Goal: Task Accomplishment & Management: Use online tool/utility

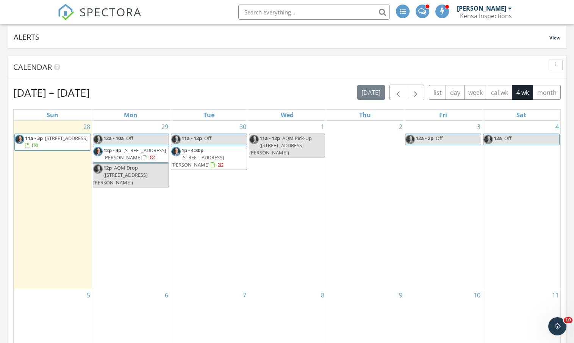
scroll to position [58, 0]
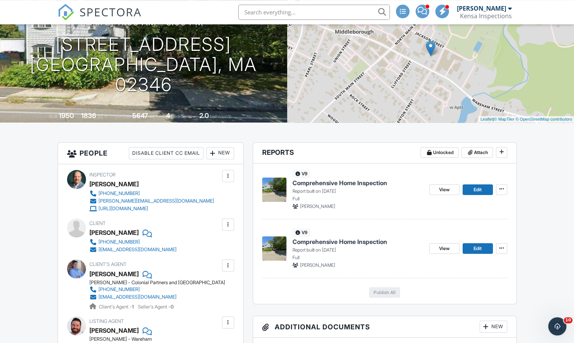
scroll to position [82, 0]
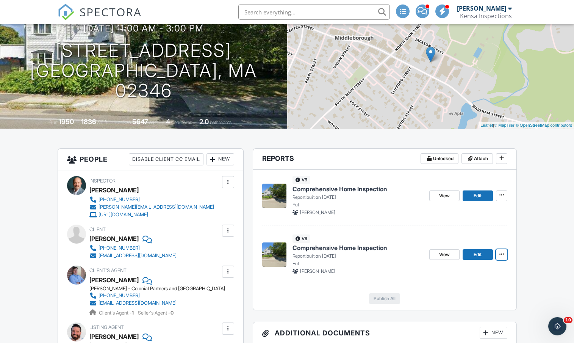
click at [501, 252] on icon at bounding box center [502, 253] width 5 height 5
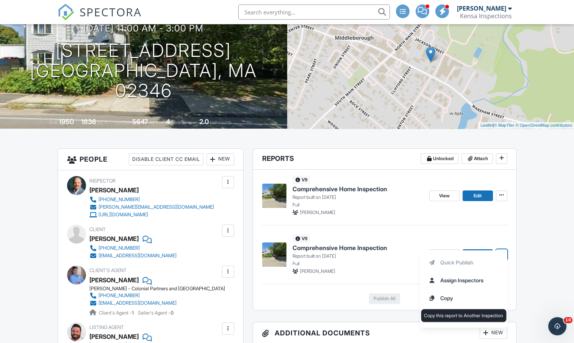
scroll to position [146, 0]
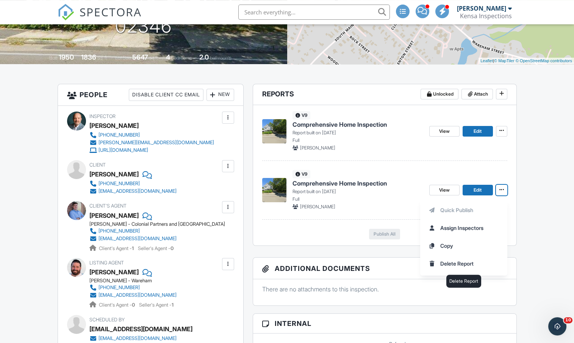
click at [444, 261] on input "Delete Report" at bounding box center [463, 263] width 77 height 17
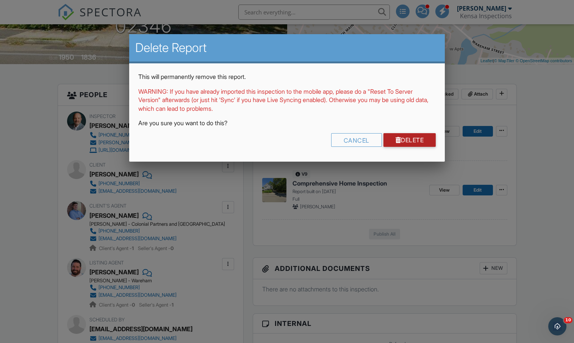
click at [389, 139] on link "Delete" at bounding box center [410, 140] width 53 height 14
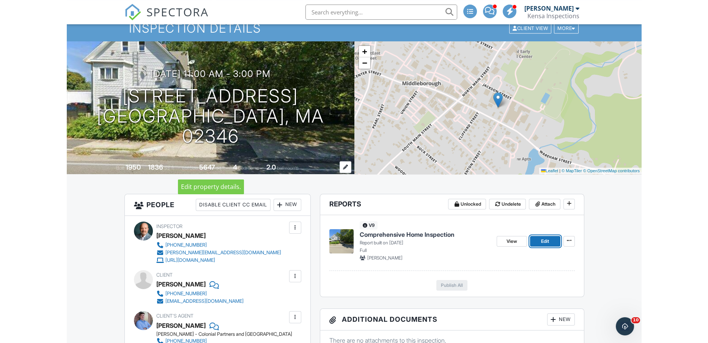
scroll to position [4, 0]
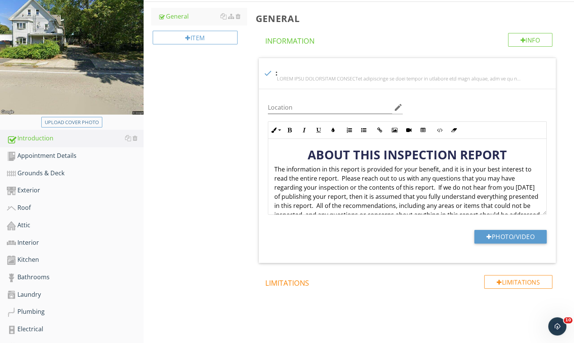
scroll to position [199, 0]
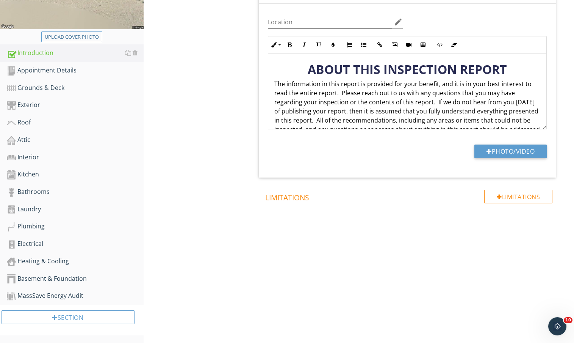
click at [66, 293] on div "MassSave Energy Audit" at bounding box center [75, 296] width 137 height 10
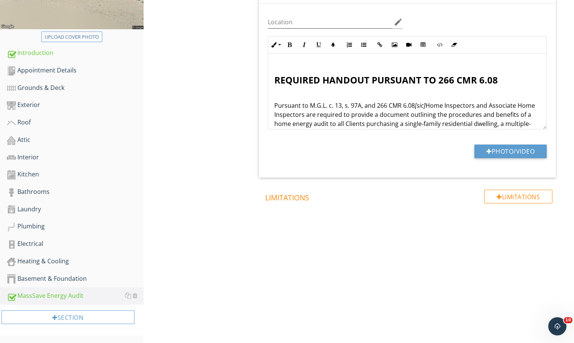
click at [61, 62] on link "Appointment Details" at bounding box center [75, 70] width 137 height 17
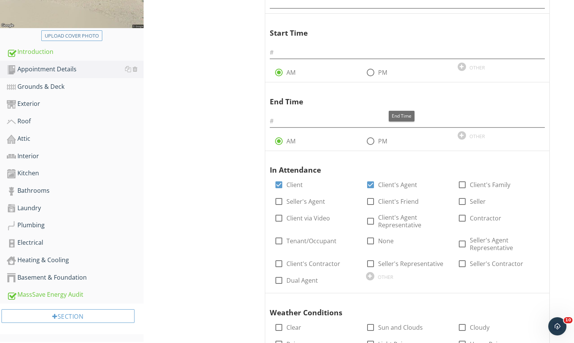
scroll to position [126, 0]
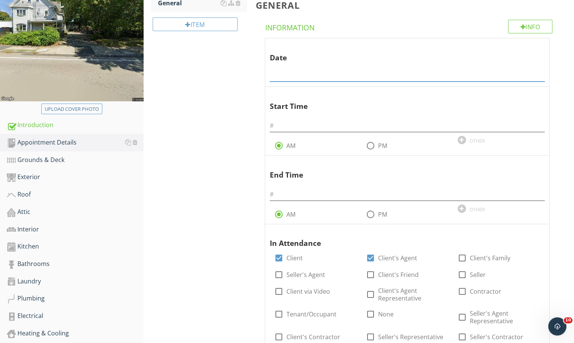
click at [339, 71] on input "text" at bounding box center [407, 75] width 275 height 13
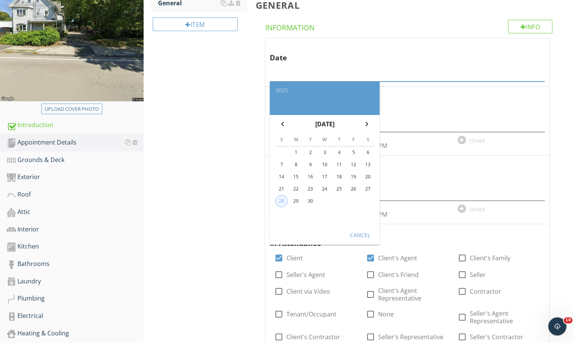
click at [281, 200] on div "28" at bounding box center [281, 200] width 11 height 11
type input "[DATE]"
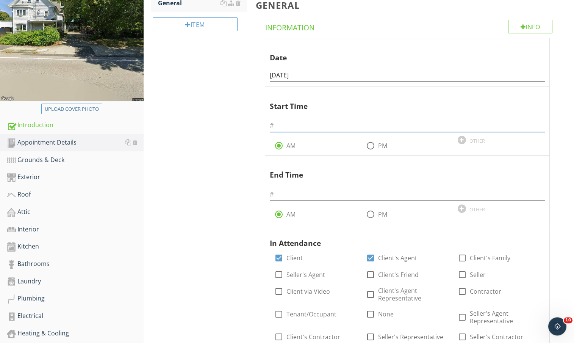
click at [294, 127] on input "text" at bounding box center [407, 125] width 275 height 13
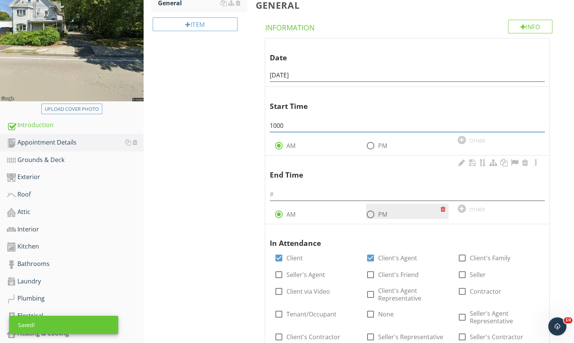
type input "1000"
click at [374, 211] on div at bounding box center [370, 214] width 13 height 13
radio input "false"
radio input "true"
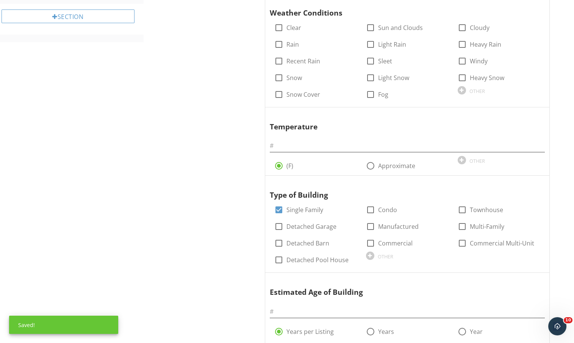
scroll to position [592, 0]
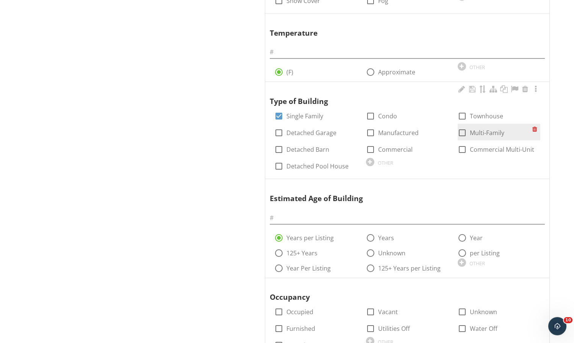
click at [479, 130] on label "Multi-Family" at bounding box center [487, 133] width 35 height 8
checkbox input "true"
click at [305, 114] on label "Single Family" at bounding box center [305, 116] width 37 height 8
checkbox input "false"
click at [302, 219] on input "text" at bounding box center [407, 218] width 275 height 13
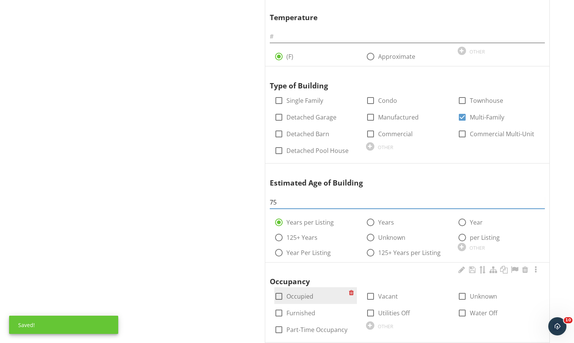
scroll to position [615, 0]
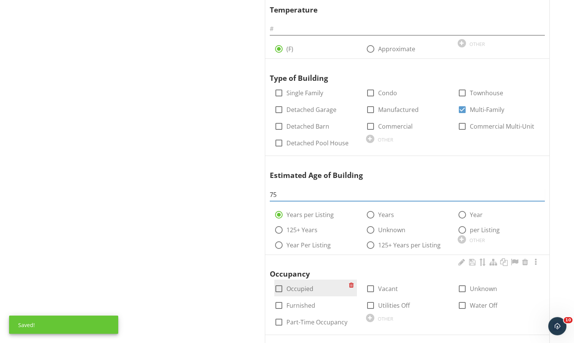
type input "75"
click at [292, 288] on label "Occupied" at bounding box center [300, 289] width 27 height 8
checkbox input "true"
drag, startPoint x: 298, startPoint y: 301, endPoint x: 308, endPoint y: 302, distance: 9.9
click at [300, 302] on label "Furnished" at bounding box center [301, 305] width 29 height 8
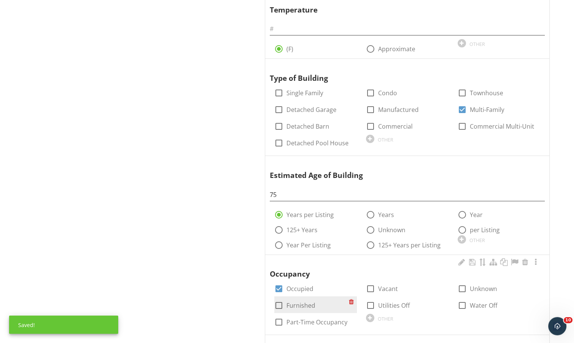
checkbox input "true"
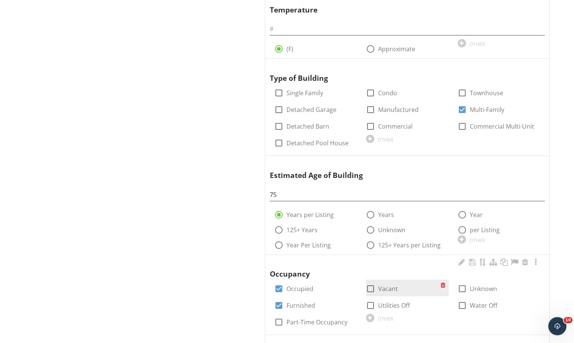
click at [378, 290] on div "check_box_outline_blank Vacant" at bounding box center [382, 288] width 32 height 9
click at [380, 288] on label "Vacant" at bounding box center [388, 289] width 20 height 8
checkbox input "true"
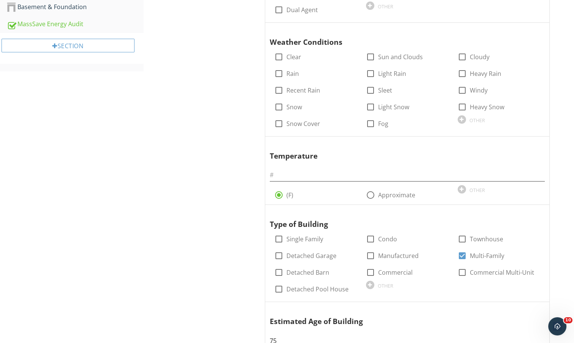
scroll to position [316, 0]
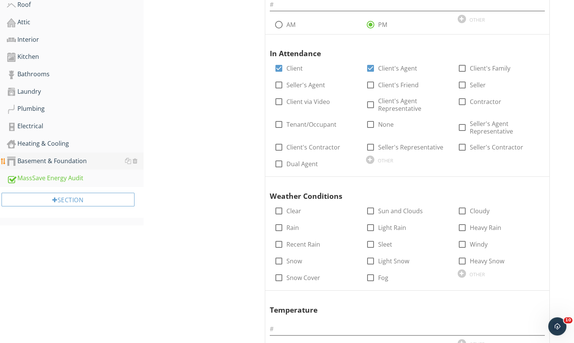
click at [61, 165] on div "Basement & Foundation" at bounding box center [75, 161] width 137 height 10
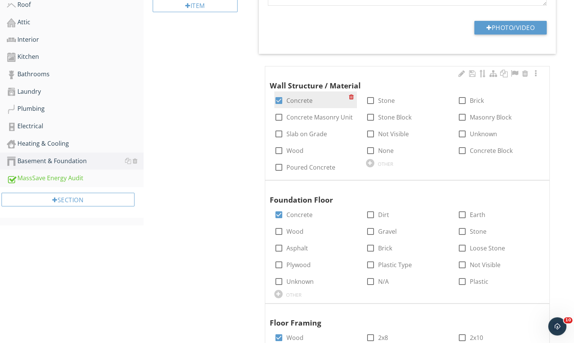
click at [300, 97] on label "Concrete" at bounding box center [300, 101] width 26 height 8
checkbox input "false"
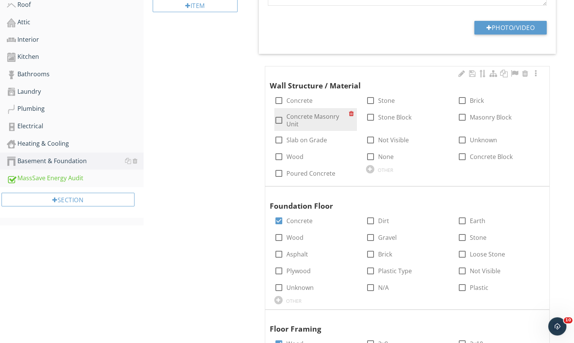
click at [325, 114] on label "Concrete Masonry Unit" at bounding box center [318, 120] width 63 height 15
checkbox input "true"
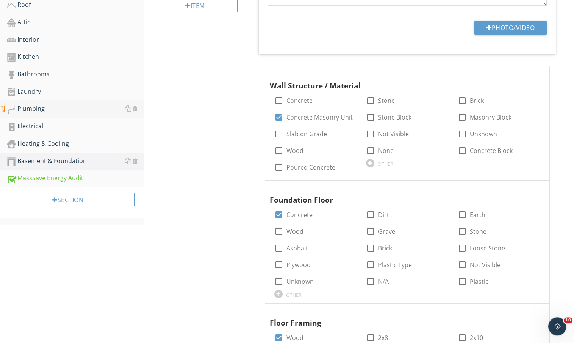
click at [54, 106] on div "Plumbing" at bounding box center [75, 109] width 137 height 10
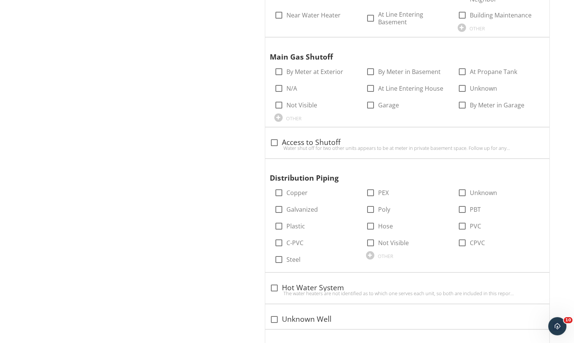
scroll to position [640, 0]
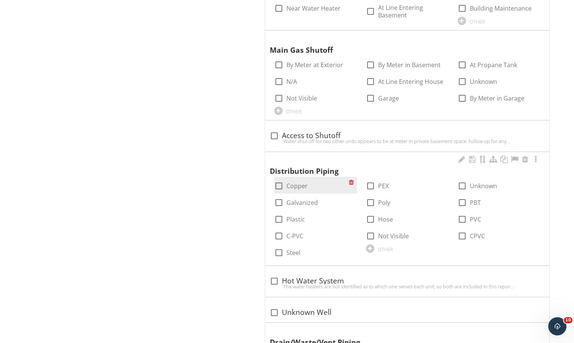
click at [290, 183] on label "Copper" at bounding box center [297, 186] width 21 height 8
checkbox input "true"
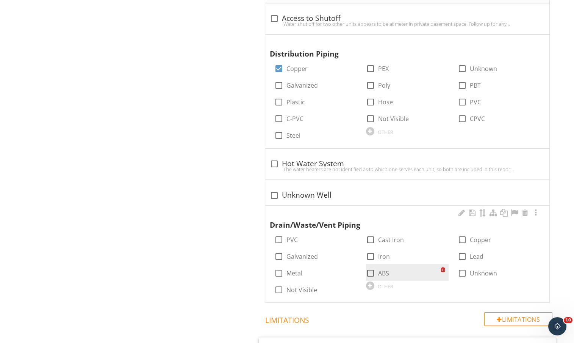
scroll to position [851, 0]
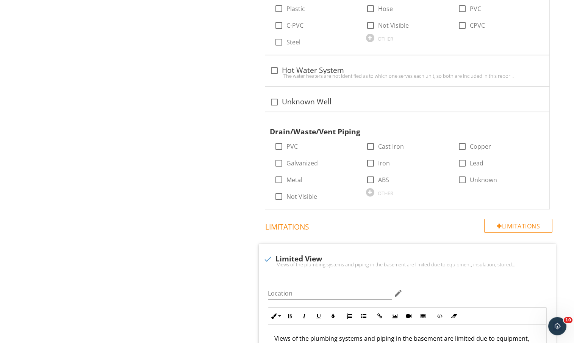
click at [180, 193] on div "Plumbing General Information Supply, Distribution Drains, Waste, Vents Water He…" at bounding box center [359, 92] width 431 height 1719
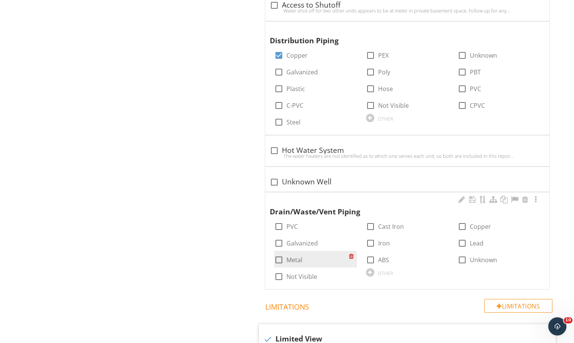
scroll to position [713, 0]
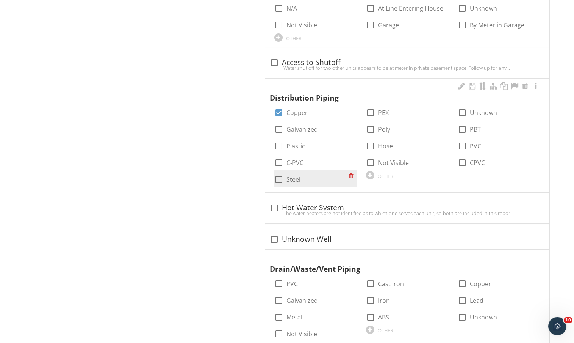
click at [290, 179] on label "Steel" at bounding box center [294, 180] width 14 height 8
checkbox input "true"
click at [352, 159] on div at bounding box center [353, 159] width 8 height 11
checkbox input "true"
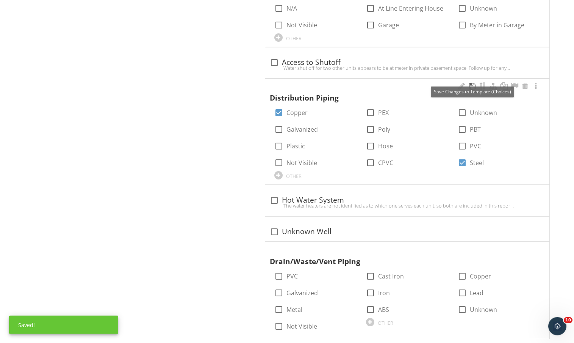
click at [473, 85] on div at bounding box center [472, 86] width 9 height 8
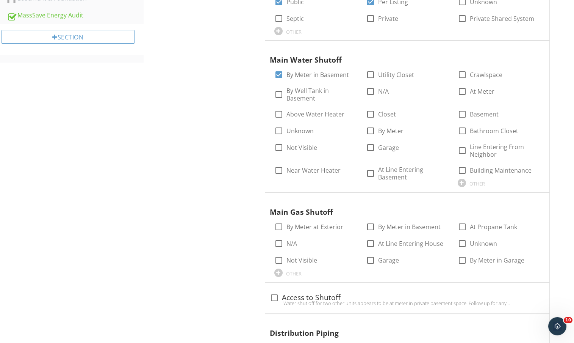
scroll to position [430, 0]
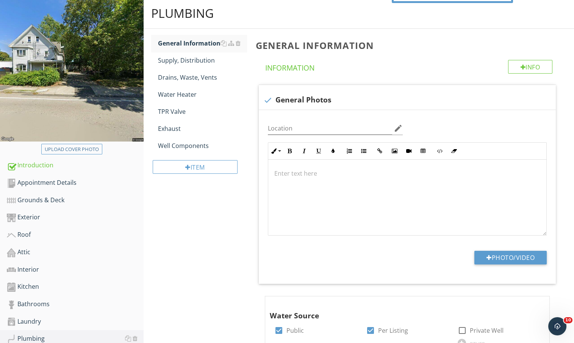
scroll to position [9, 0]
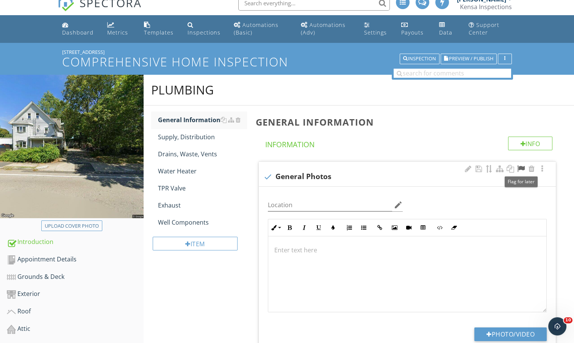
click at [523, 169] on div at bounding box center [521, 169] width 9 height 8
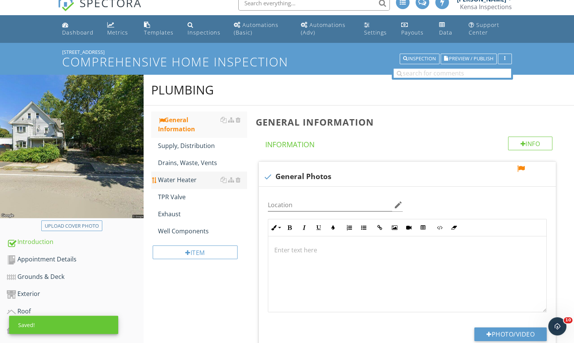
click at [182, 181] on div "Water Heater" at bounding box center [202, 179] width 89 height 9
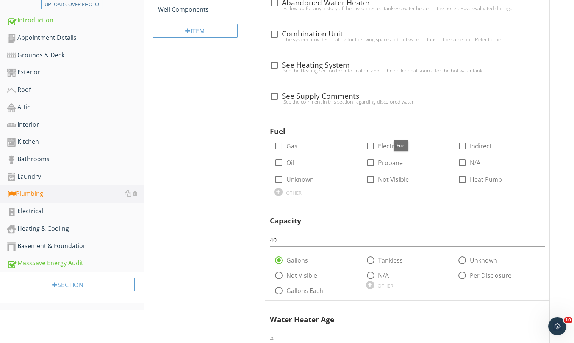
scroll to position [293, 0]
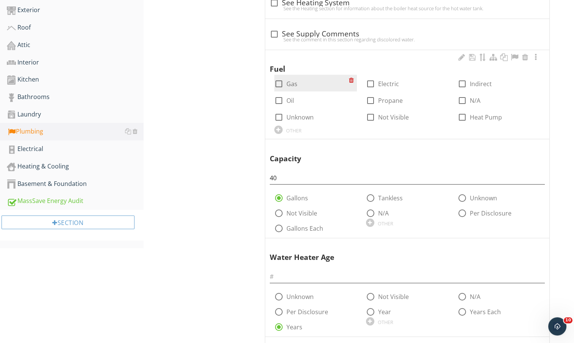
click at [284, 83] on div at bounding box center [279, 83] width 13 height 13
checkbox input "true"
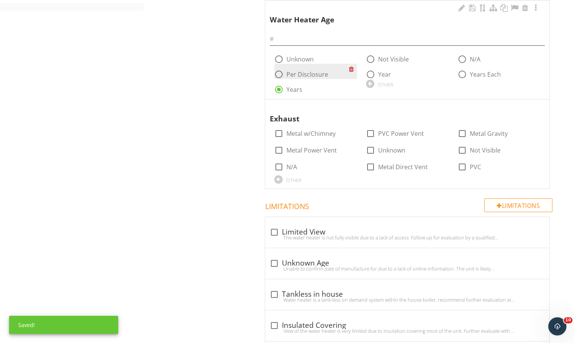
scroll to position [531, 0]
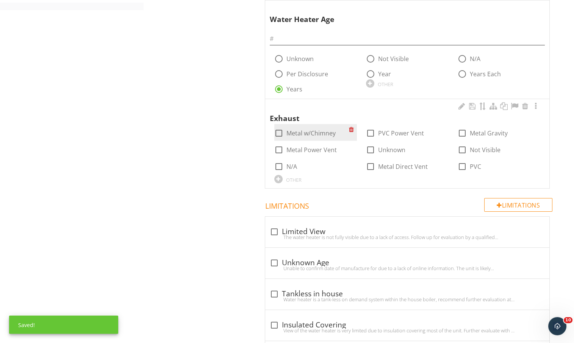
click at [316, 130] on label "Metal w/Chimney" at bounding box center [311, 133] width 49 height 8
checkbox input "true"
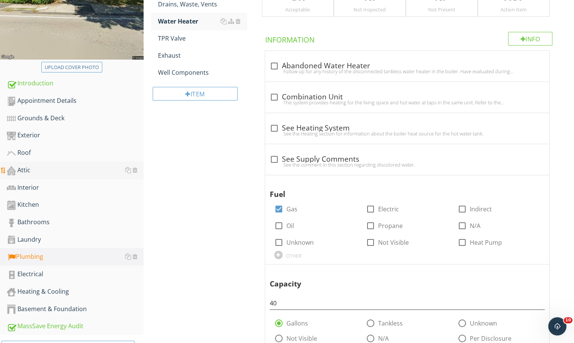
scroll to position [151, 0]
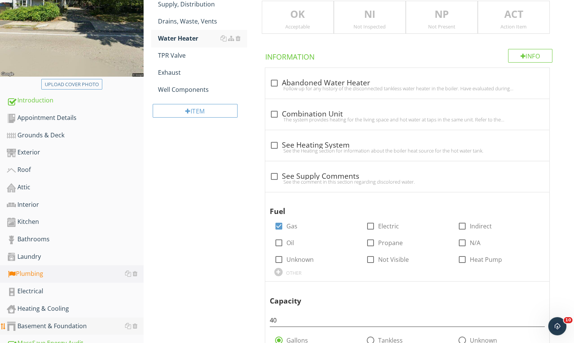
click at [65, 323] on div "Basement & Foundation" at bounding box center [75, 326] width 137 height 10
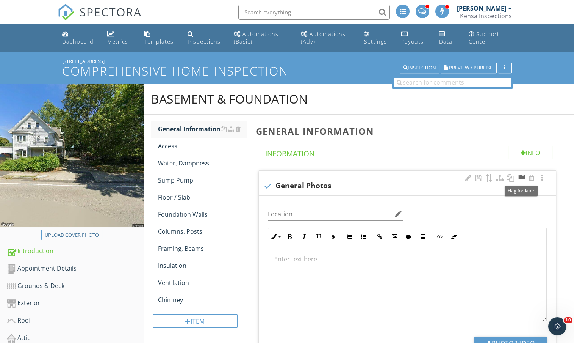
click at [522, 177] on div at bounding box center [521, 178] width 9 height 8
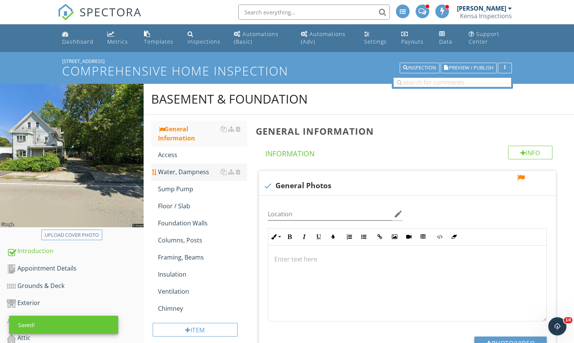
click at [170, 176] on link "Water, Dampness" at bounding box center [202, 171] width 89 height 17
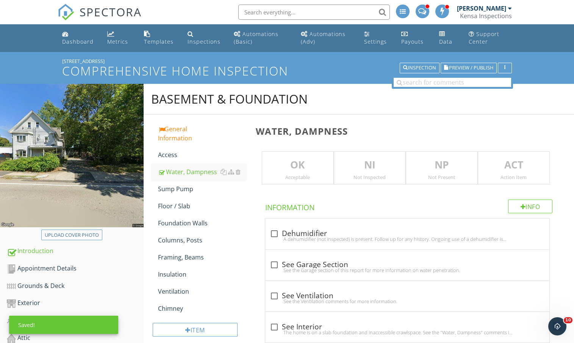
click at [522, 167] on p "ACT" at bounding box center [514, 164] width 71 height 15
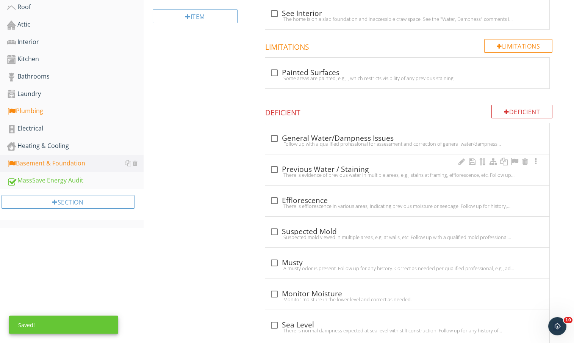
scroll to position [316, 0]
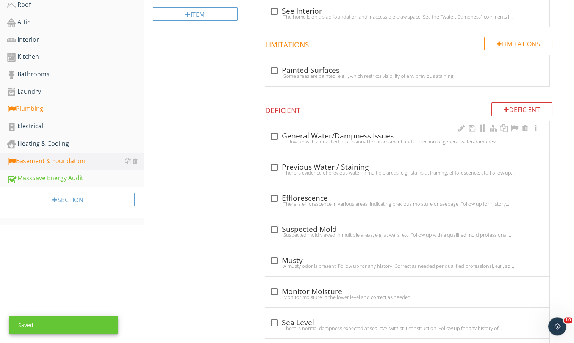
click at [361, 138] on div "Follow up with a qualified professional for assessment and correction of genera…" at bounding box center [407, 141] width 275 height 6
checkbox input "true"
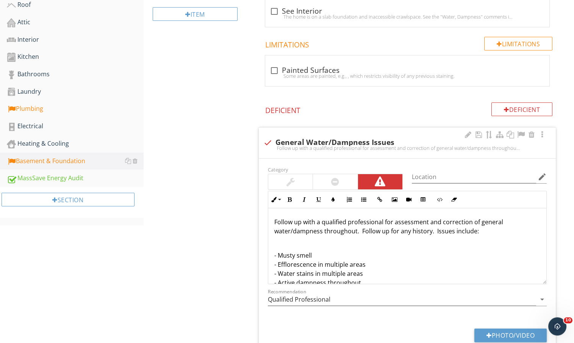
click at [419, 236] on div "Follow up with a qualified professional for assessment and correction of genera…" at bounding box center [407, 261] width 278 height 106
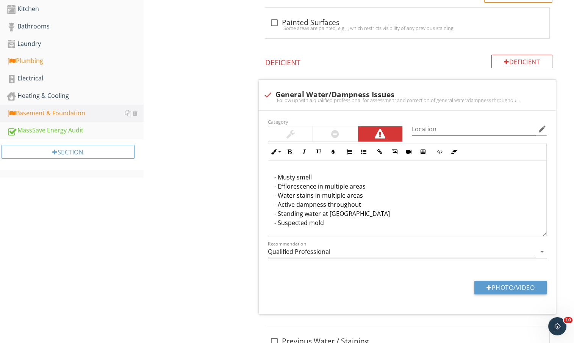
scroll to position [352, 0]
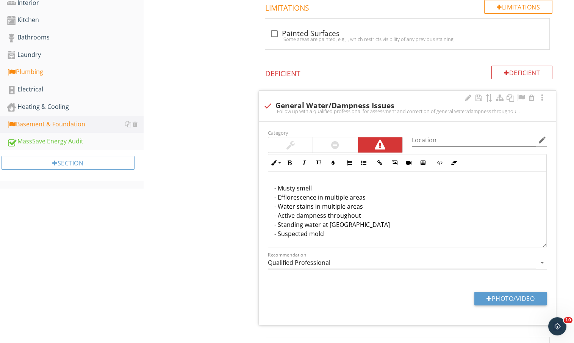
click at [288, 213] on p "- Musty smell - Efflorescence in multiple areas - Water stains in multiple area…" at bounding box center [408, 211] width 266 height 55
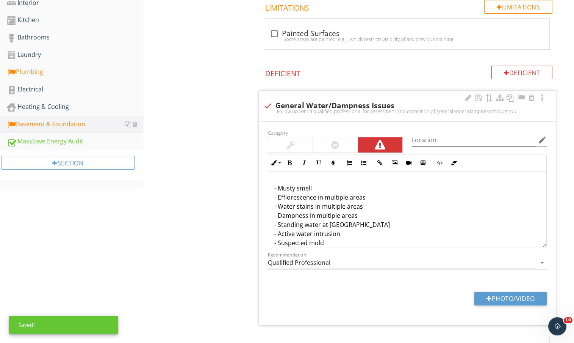
scroll to position [31, 0]
click at [481, 98] on div at bounding box center [478, 98] width 9 height 8
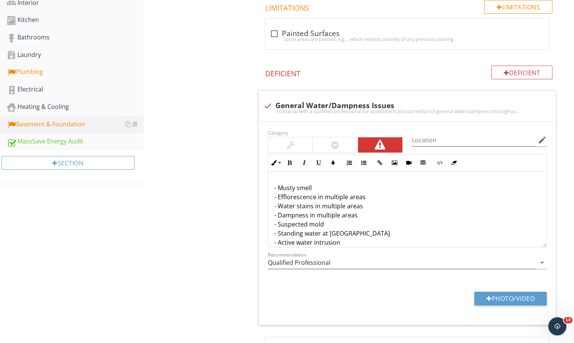
click at [158, 278] on div "Basement & Foundation General Information Access Water, Dampness Sump Pump Floo…" at bounding box center [359, 264] width 431 height 1065
click at [364, 213] on p "- Musty smell - Efflorescence in multiple areas - Water stains in multiple area…" at bounding box center [408, 219] width 266 height 73
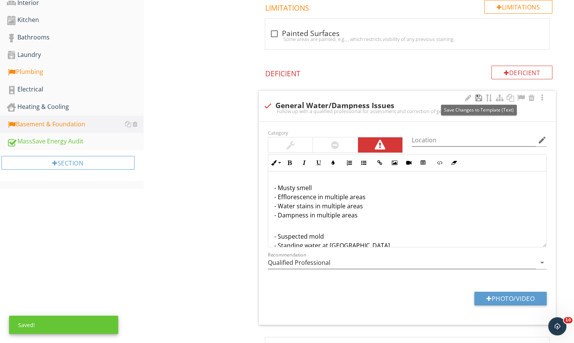
click at [479, 96] on div at bounding box center [478, 98] width 9 height 8
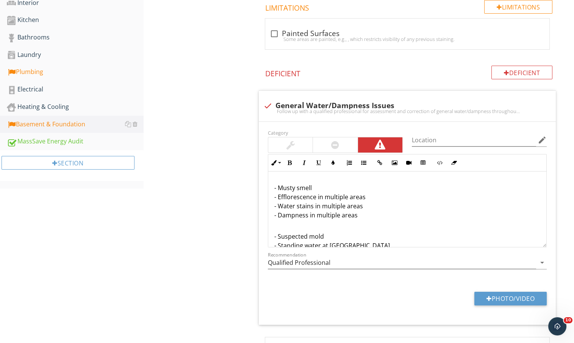
click at [154, 217] on div "Basement & Foundation General Information Access Water, Dampness Sump Pump Floo…" at bounding box center [359, 264] width 431 height 1065
click at [279, 196] on p "- Musty smell - Efflorescence in multiple areas - Water stains in multiple area…" at bounding box center [408, 201] width 266 height 36
click at [45, 105] on div "Heating & Cooling" at bounding box center [75, 107] width 137 height 10
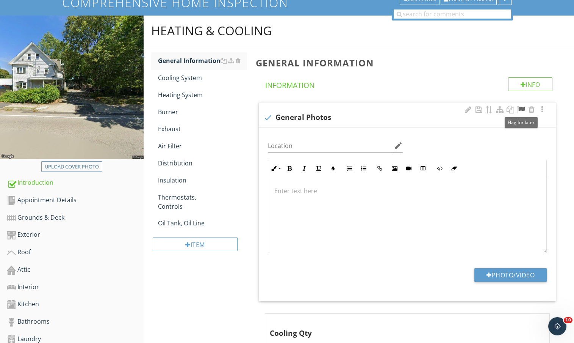
click at [521, 110] on div at bounding box center [521, 110] width 9 height 8
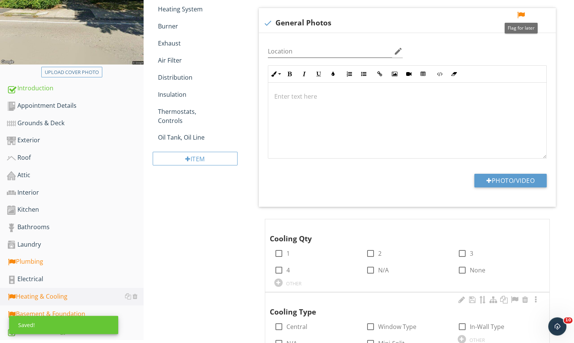
scroll to position [210, 0]
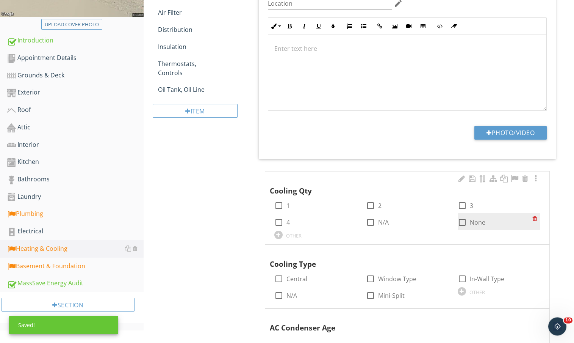
click at [475, 221] on label "None" at bounding box center [478, 222] width 16 height 8
checkbox input "true"
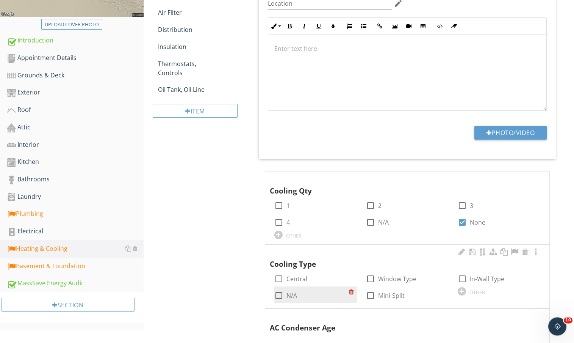
click at [289, 295] on label "N/A" at bounding box center [292, 296] width 11 height 8
checkbox input "true"
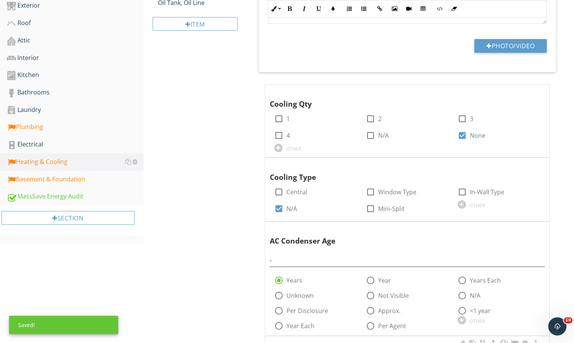
scroll to position [398, 0]
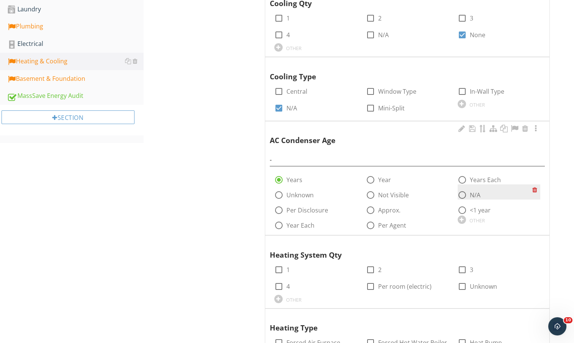
click at [469, 192] on div "radio_button_unchecked N/A" at bounding box center [469, 194] width 23 height 9
click at [459, 194] on div at bounding box center [462, 194] width 13 height 13
radio input "false"
radio input "true"
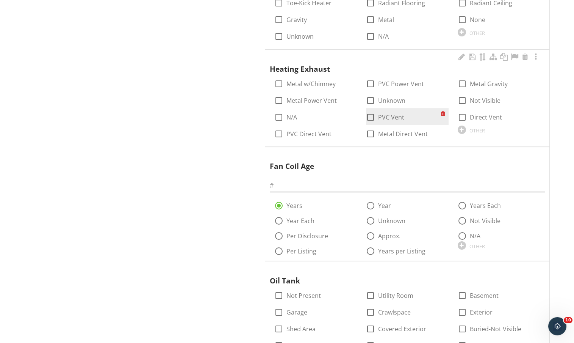
scroll to position [1121, 0]
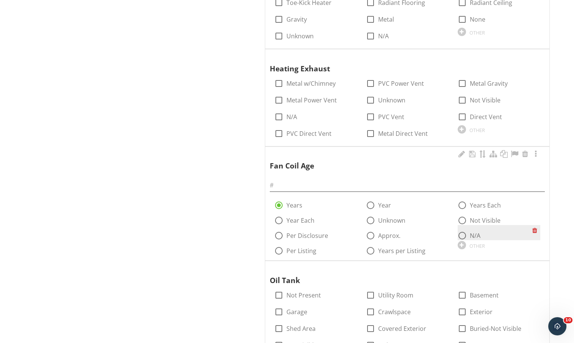
click at [465, 235] on div at bounding box center [462, 235] width 13 height 13
radio input "false"
radio input "true"
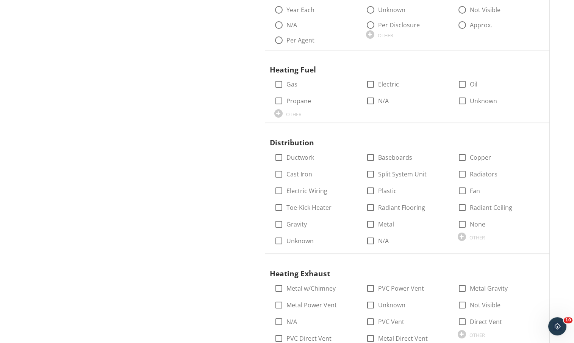
scroll to position [819, 0]
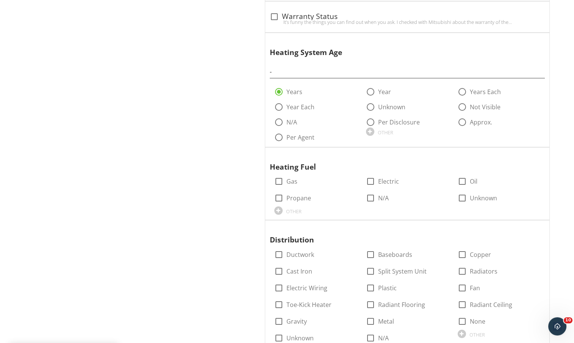
click at [165, 130] on div "Heating & Cooling General Information Cooling System Heating System Burner Exha…" at bounding box center [359, 192] width 431 height 1855
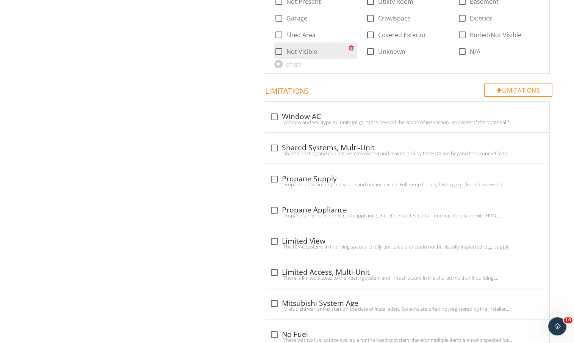
scroll to position [1423, 0]
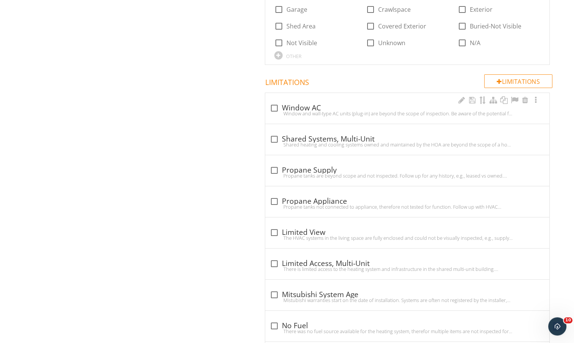
click at [308, 110] on div "Window and wall-type AC units (plug-in) are beyond the scope of inspection. Be …" at bounding box center [407, 113] width 275 height 6
checkbox input "true"
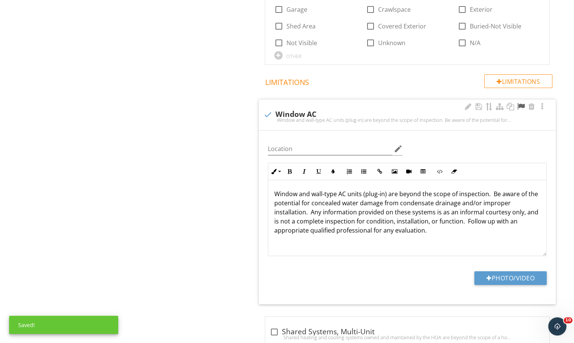
click at [522, 103] on div at bounding box center [521, 107] width 9 height 8
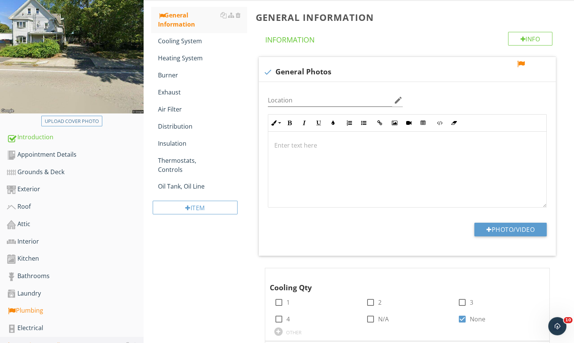
scroll to position [0, 0]
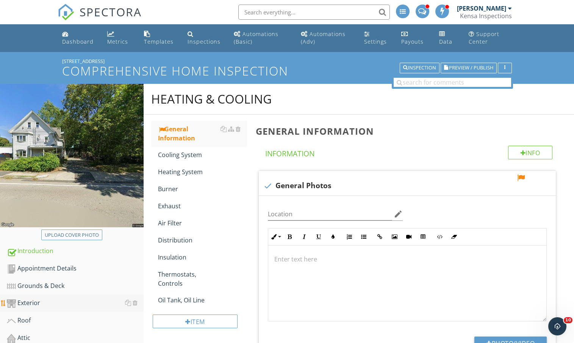
click at [49, 302] on div "Exterior" at bounding box center [75, 303] width 137 height 10
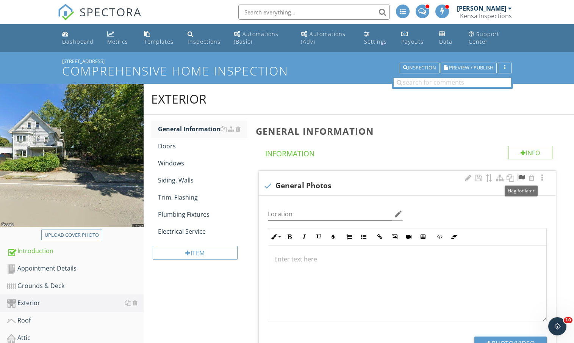
click at [520, 177] on div at bounding box center [521, 178] width 9 height 8
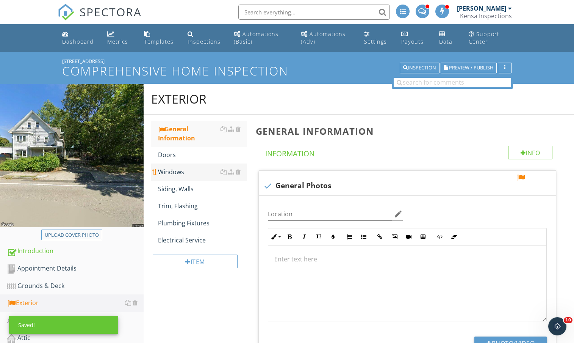
click at [184, 171] on div "Windows" at bounding box center [202, 171] width 89 height 9
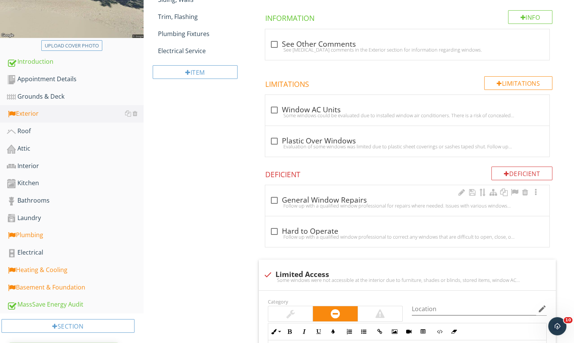
scroll to position [192, 0]
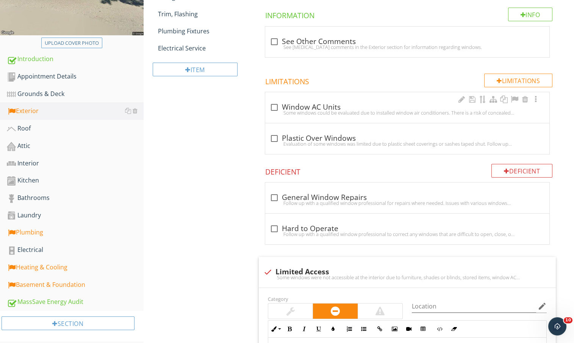
click at [333, 105] on div "check_box_outline_blank Window AC Units" at bounding box center [407, 107] width 275 height 9
checkbox input "true"
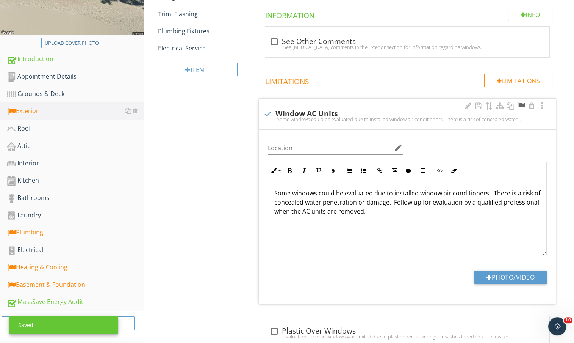
click at [520, 105] on div at bounding box center [521, 106] width 9 height 8
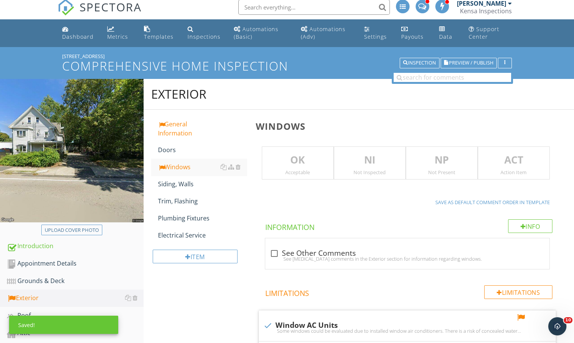
scroll to position [0, 0]
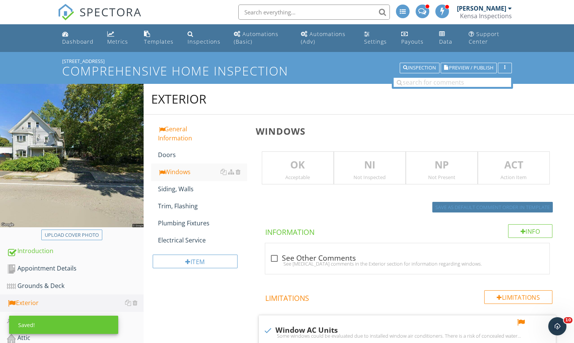
click at [491, 208] on div "Save as default comment order in template" at bounding box center [493, 208] width 115 height 8
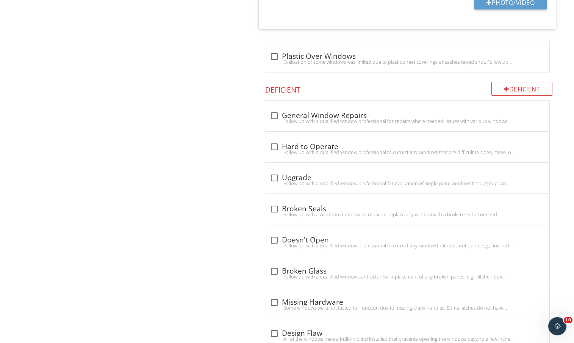
scroll to position [709, 0]
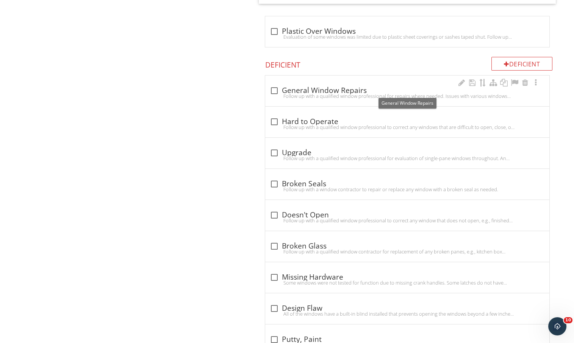
click at [340, 89] on div "check_box_outline_blank General Window Repairs" at bounding box center [407, 90] width 275 height 9
checkbox input "true"
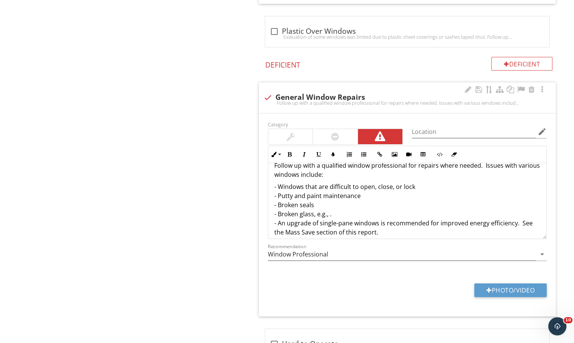
scroll to position [18, 0]
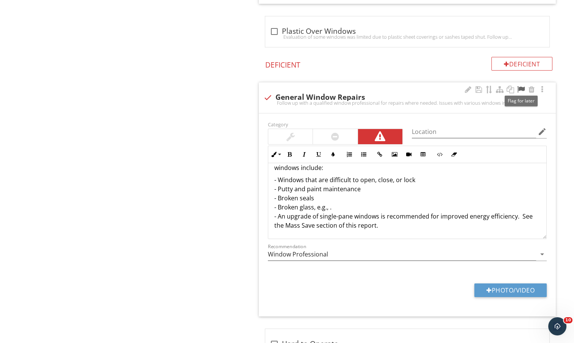
click at [521, 86] on div at bounding box center [521, 90] width 9 height 8
click at [173, 124] on div "Exterior General Information Doors Windows Siding, Walls Trim, Flashing Plumbin…" at bounding box center [359, 314] width 431 height 1879
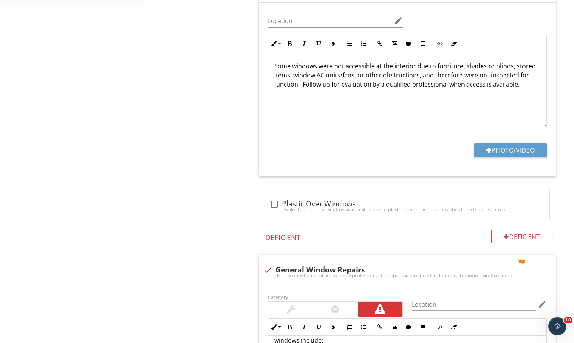
scroll to position [320, 0]
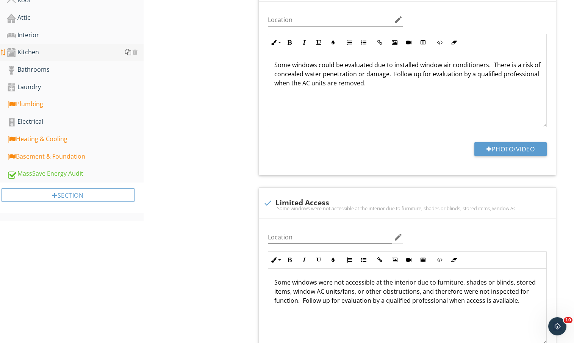
click at [127, 52] on div at bounding box center [128, 52] width 6 height 6
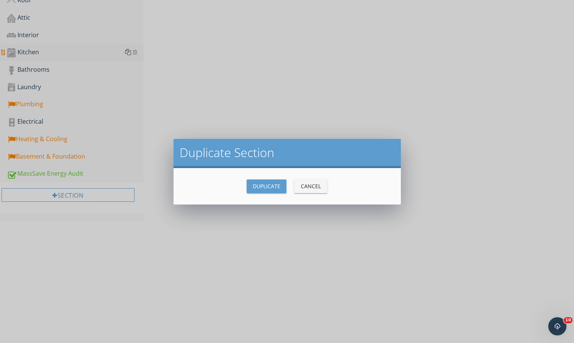
scroll to position [234, 0]
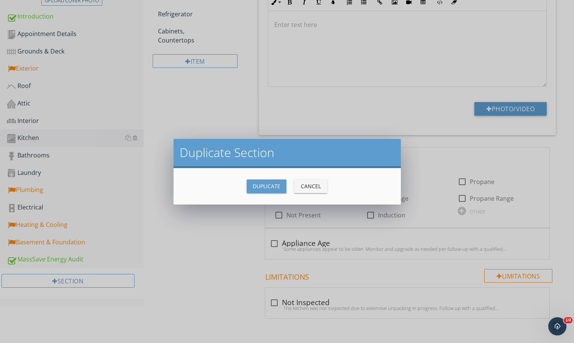
click at [276, 190] on div "Duplicate" at bounding box center [267, 186] width 28 height 8
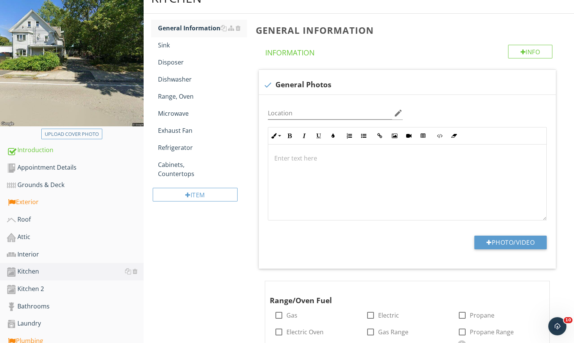
scroll to position [1, 0]
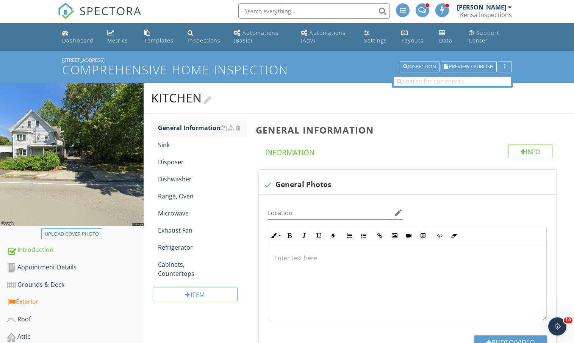
click at [266, 99] on h2 "Kitchen" at bounding box center [359, 97] width 416 height 15
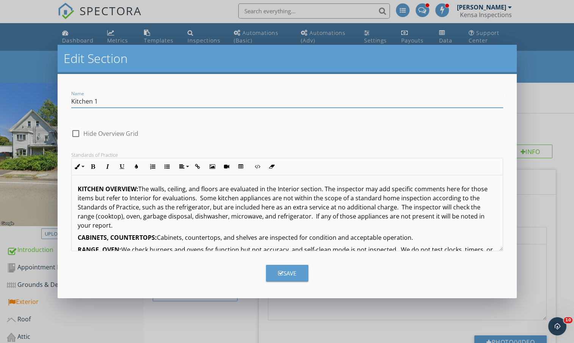
type input "Kitchen 1"
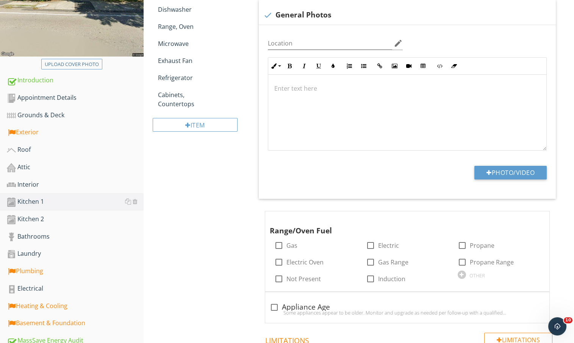
scroll to position [129, 0]
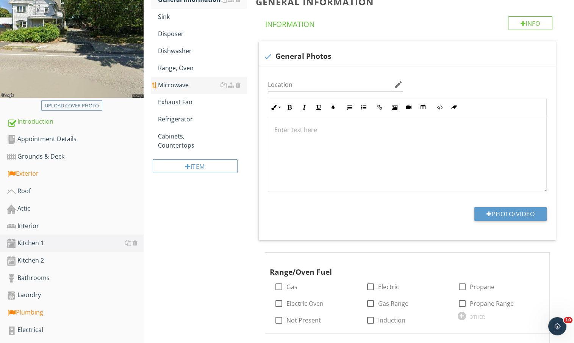
click at [193, 82] on div "Microwave" at bounding box center [202, 84] width 89 height 9
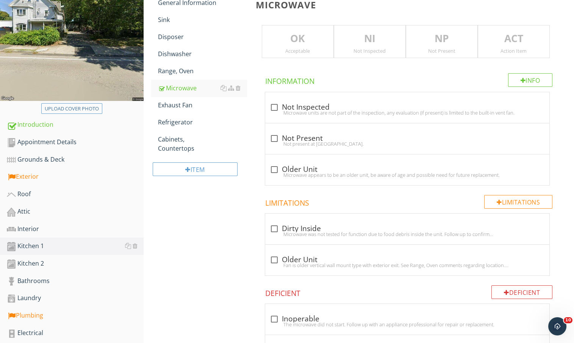
scroll to position [125, 0]
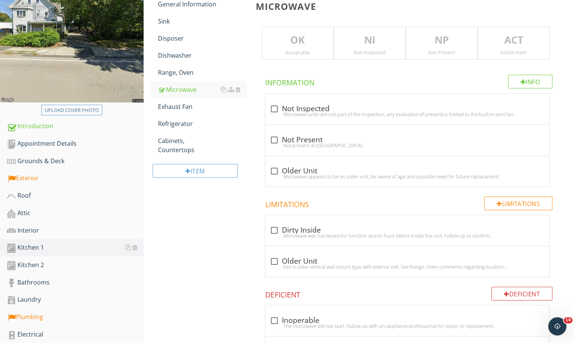
click at [448, 42] on p "NP" at bounding box center [442, 40] width 71 height 15
click at [187, 256] on div "Kitchen 1 General Information Sink Disposer Dishwasher Range, Oven Microwave Ex…" at bounding box center [359, 340] width 431 height 763
click at [45, 234] on div "Interior" at bounding box center [75, 231] width 137 height 10
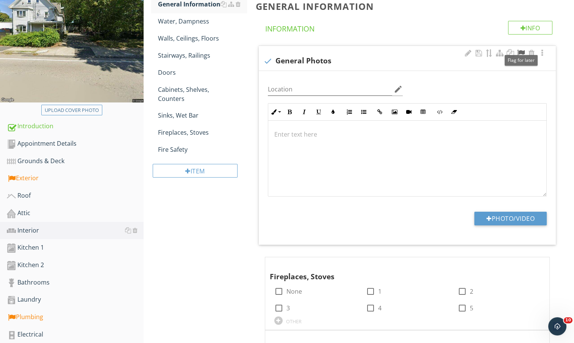
click at [519, 52] on div at bounding box center [521, 53] width 9 height 8
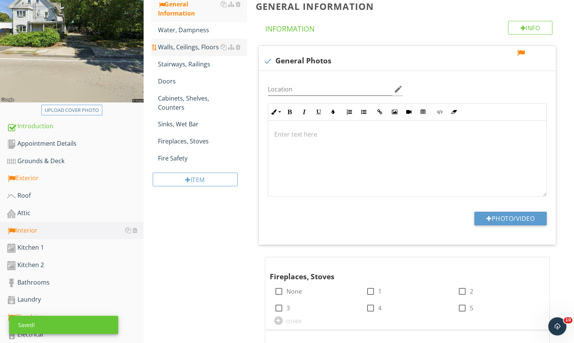
click at [190, 46] on div "Walls, Ceilings, Floors" at bounding box center [202, 46] width 89 height 9
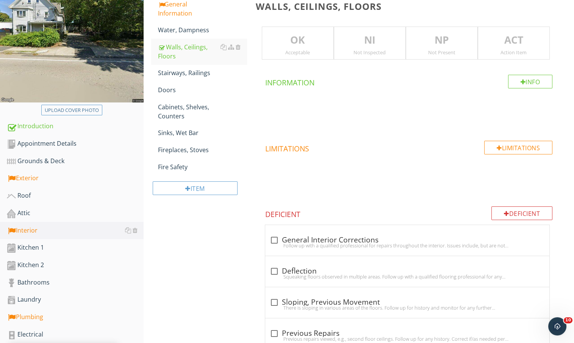
click at [519, 42] on p "ACT" at bounding box center [514, 40] width 71 height 15
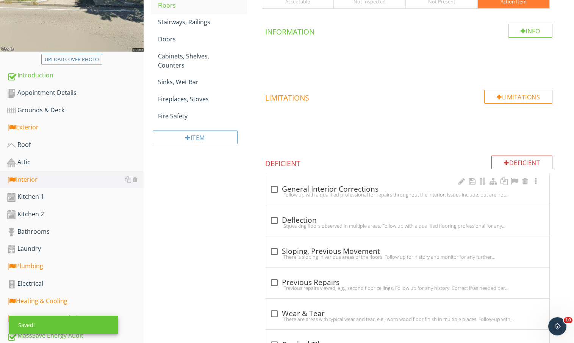
scroll to position [203, 0]
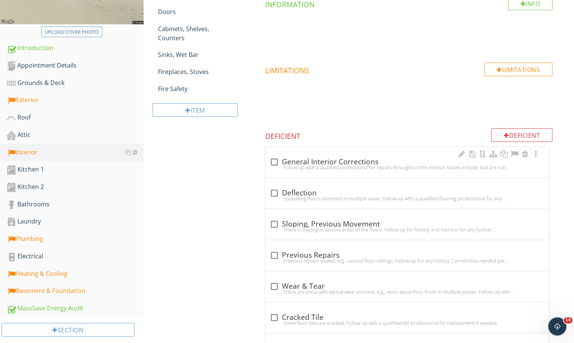
click at [356, 159] on div "check_box_outline_blank General Interior Corrections" at bounding box center [407, 161] width 275 height 9
checkbox input "true"
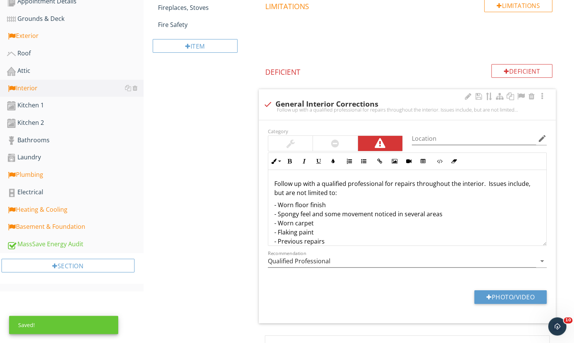
scroll to position [322, 0]
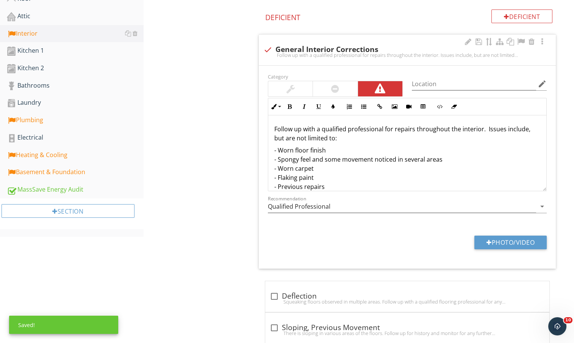
click at [355, 148] on p "- Worn floor finish - Spongy feel and some movement noticed in several areas - …" at bounding box center [408, 173] width 266 height 55
click at [464, 159] on p "- Worn floor finish - Spongy feel and some movement noticed in several areas - …" at bounding box center [408, 173] width 266 height 55
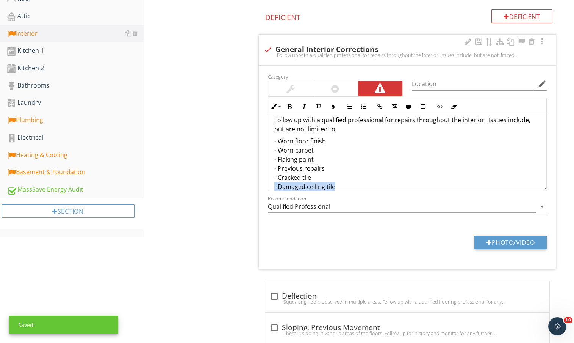
scroll to position [9, 0]
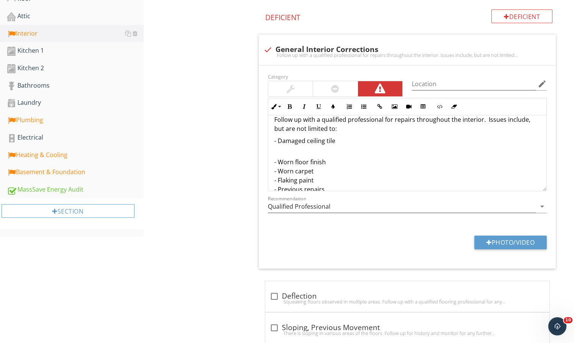
click at [350, 144] on p "- Damaged ceiling tile" at bounding box center [408, 140] width 266 height 9
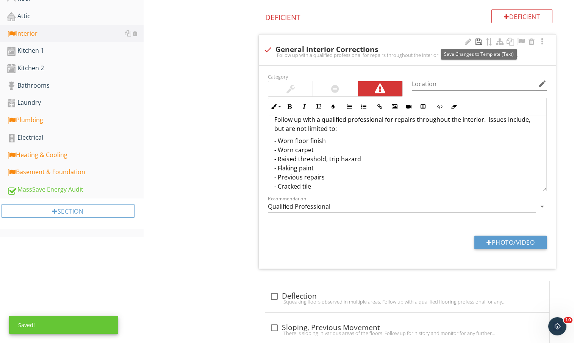
click at [479, 40] on div at bounding box center [478, 42] width 9 height 8
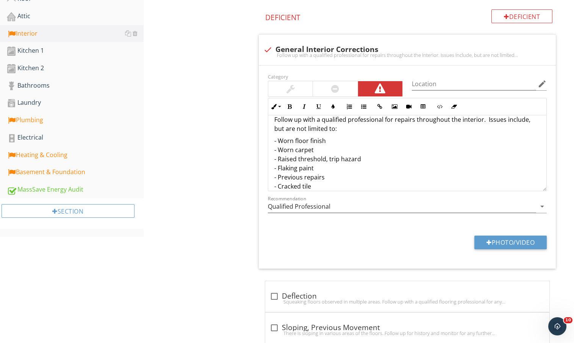
click at [300, 182] on p "- Worn floor finish - Worn carpet - Raised threshold, trip hazard - Flaking pai…" at bounding box center [408, 168] width 266 height 64
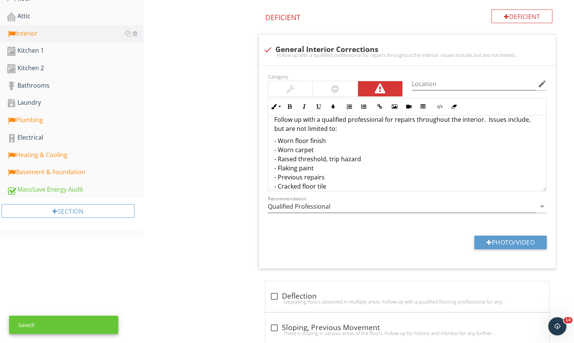
click at [475, 39] on div at bounding box center [478, 42] width 9 height 8
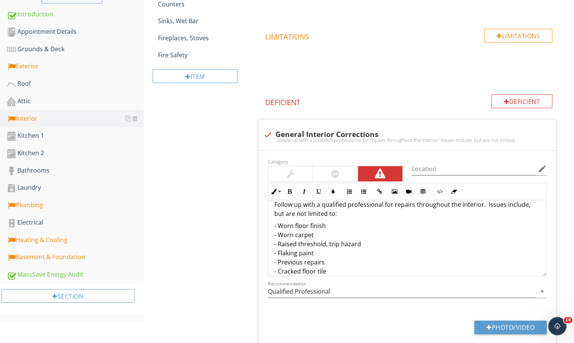
scroll to position [138, 0]
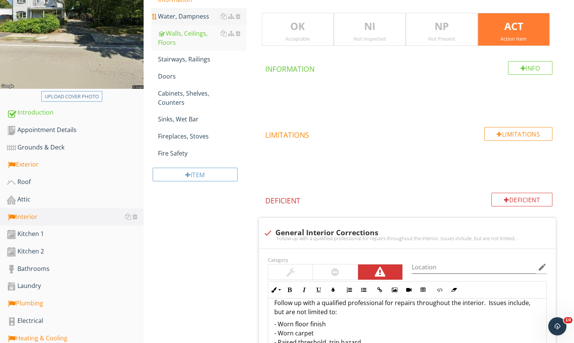
click at [196, 19] on div "Water, Dampness" at bounding box center [202, 16] width 89 height 9
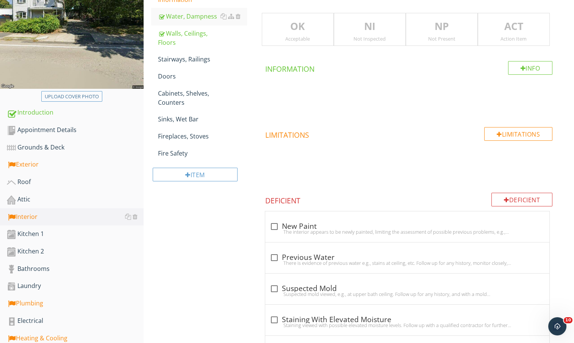
click at [511, 26] on p "ACT" at bounding box center [514, 26] width 71 height 15
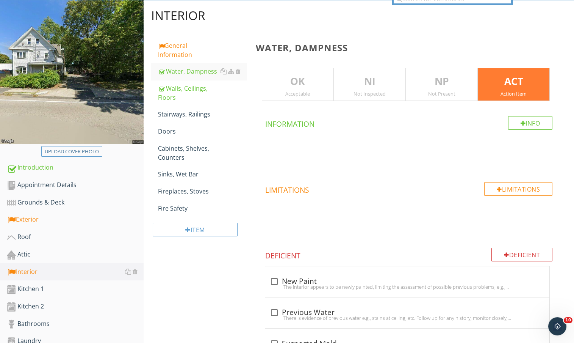
scroll to position [267, 0]
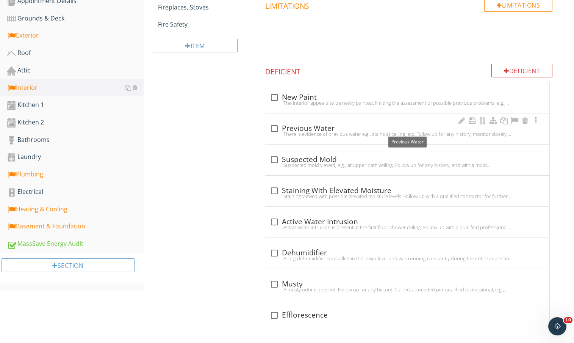
click at [298, 129] on div "check_box_outline_blank Previous Water" at bounding box center [407, 128] width 275 height 9
checkbox input "true"
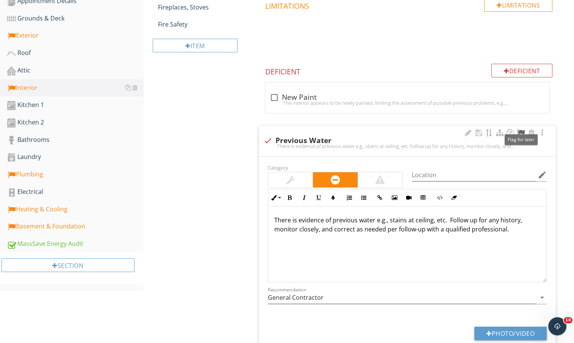
click at [519, 131] on div at bounding box center [521, 133] width 9 height 8
click at [42, 141] on div "Bathrooms" at bounding box center [75, 140] width 137 height 10
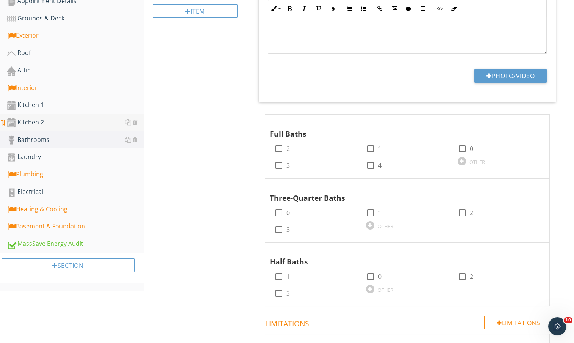
click at [93, 124] on div "Kitchen 2" at bounding box center [75, 123] width 137 height 10
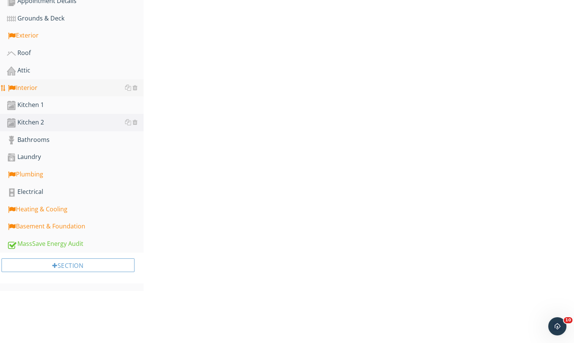
scroll to position [234, 0]
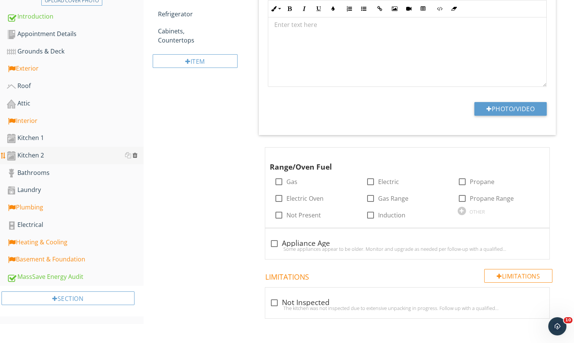
click at [137, 156] on div at bounding box center [135, 155] width 5 height 6
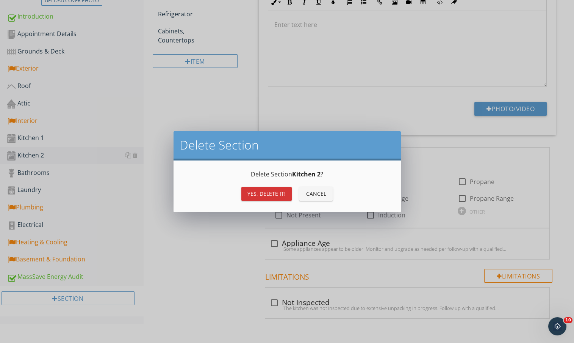
click at [285, 195] on div "Yes, Delete it!" at bounding box center [267, 194] width 38 height 8
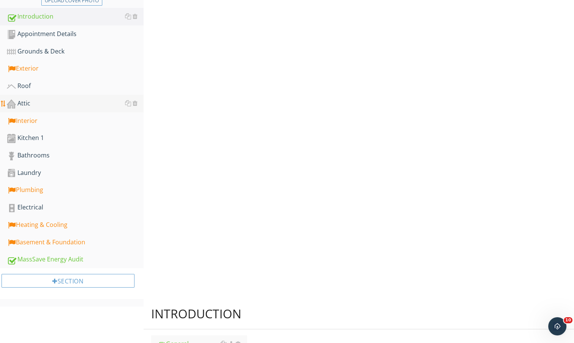
scroll to position [199, 0]
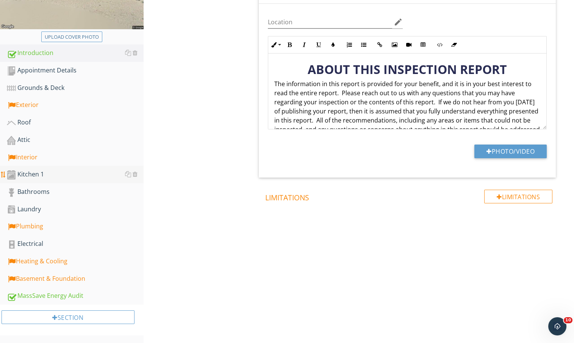
click at [58, 172] on div "Kitchen 1" at bounding box center [75, 175] width 137 height 10
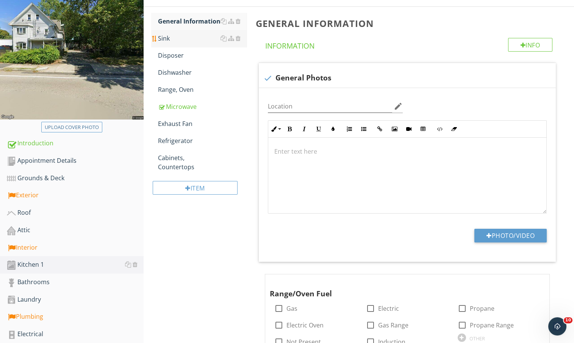
scroll to position [35, 0]
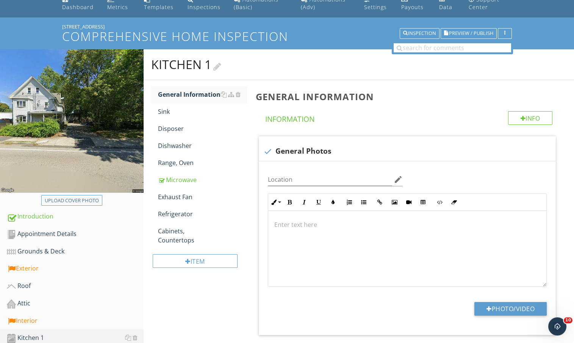
click at [244, 62] on h2 "Kitchen 1" at bounding box center [359, 64] width 416 height 15
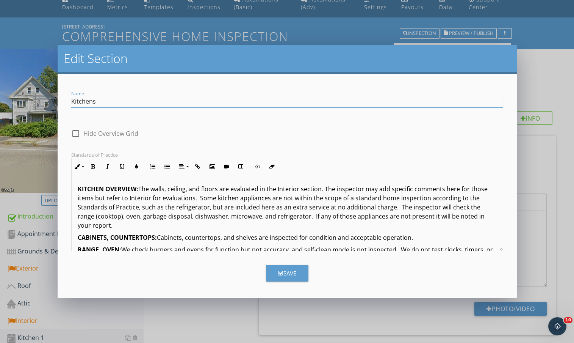
type input "Kitchens"
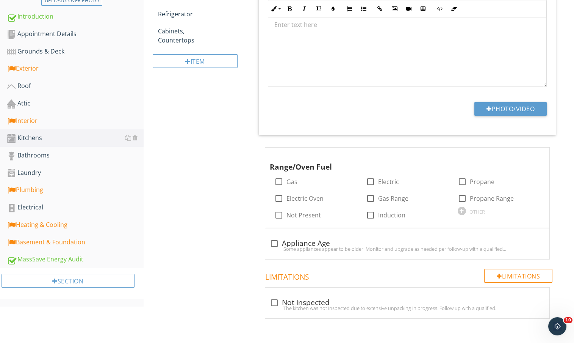
scroll to position [10, 0]
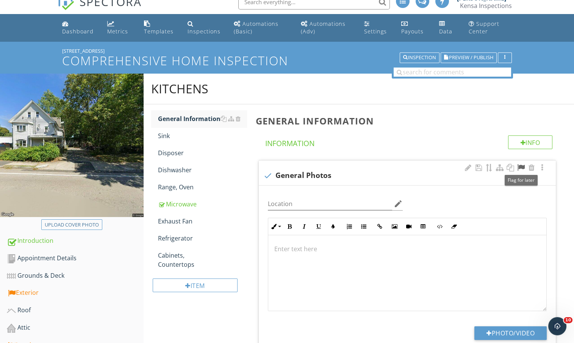
click at [522, 170] on div at bounding box center [521, 168] width 9 height 8
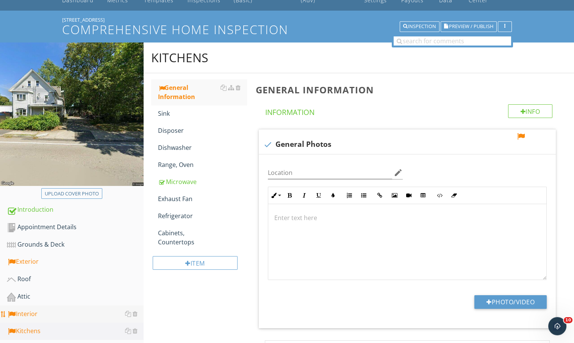
scroll to position [83, 0]
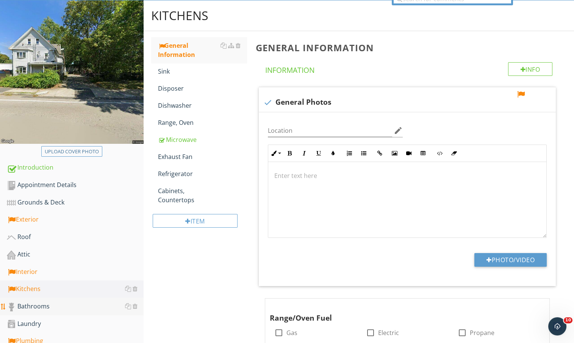
click at [44, 308] on div "Bathrooms" at bounding box center [75, 306] width 137 height 10
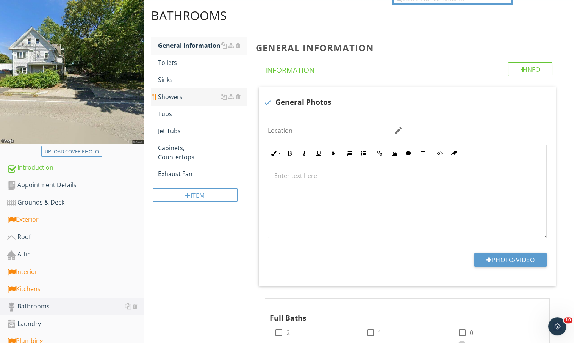
click at [195, 95] on div "Showers" at bounding box center [202, 96] width 89 height 9
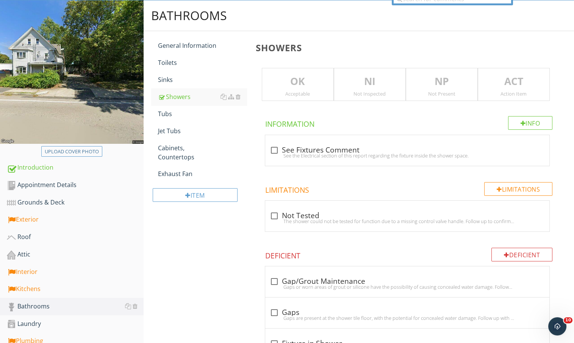
scroll to position [202, 0]
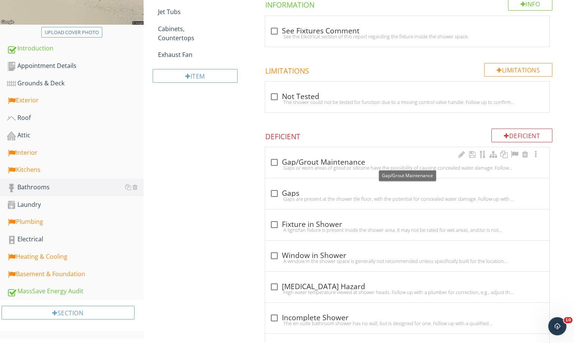
click at [320, 161] on div "check_box_outline_blank Gap/Grout Maintenance" at bounding box center [407, 162] width 275 height 9
checkbox input "true"
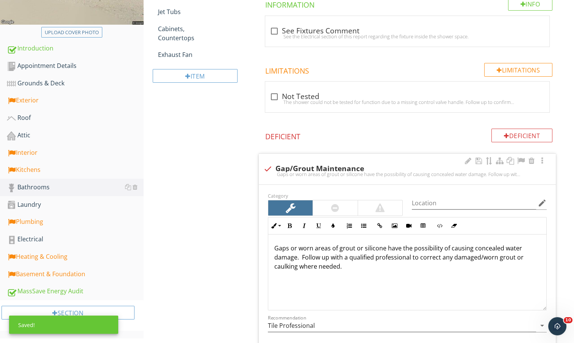
click at [342, 210] on div at bounding box center [335, 207] width 44 height 15
click at [298, 258] on p "Gaps or worn areas of grout or silicone have the possibility of causing conceal…" at bounding box center [408, 256] width 266 height 27
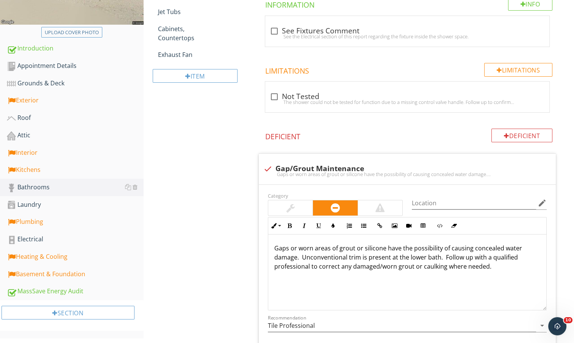
click at [302, 257] on p "Gaps or worn areas of grout or silicone have the possibility of causing conceal…" at bounding box center [408, 256] width 266 height 27
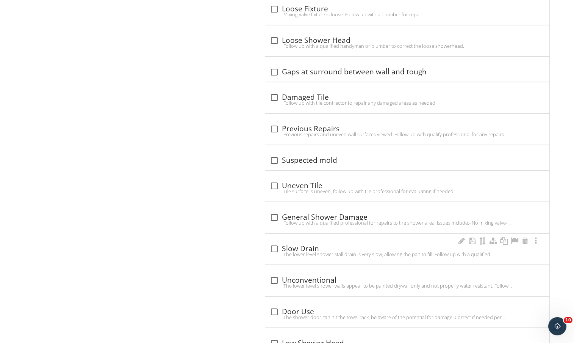
scroll to position [1364, 0]
click at [348, 212] on div "check_box_outline_blank General Shower Damage" at bounding box center [407, 216] width 275 height 9
checkbox input "true"
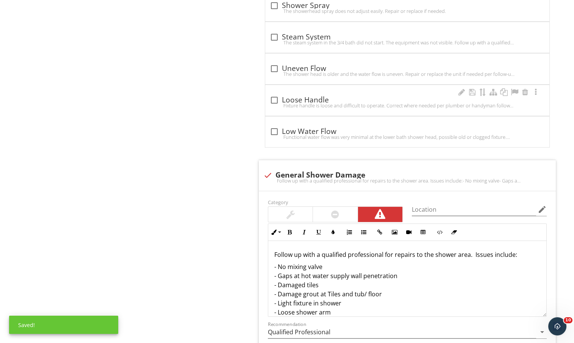
scroll to position [895, 0]
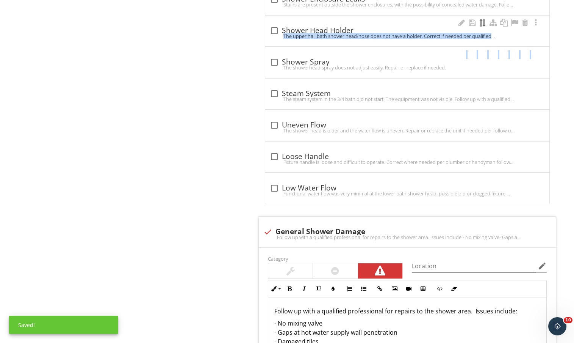
drag, startPoint x: 489, startPoint y: 227, endPoint x: 483, endPoint y: 19, distance: 208.3
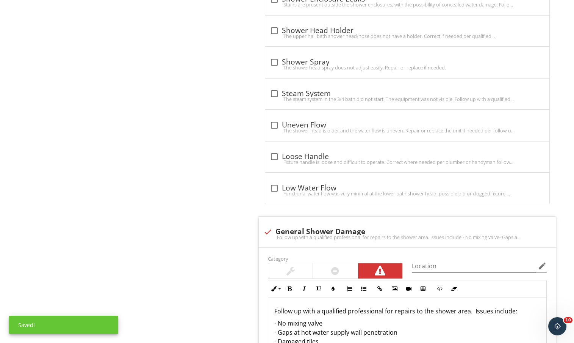
click at [208, 155] on div "Bathrooms General Information Toilets Sinks Showers Tubs Jet Tubs Cabinets, Cou…" at bounding box center [359, 286] width 431 height 2194
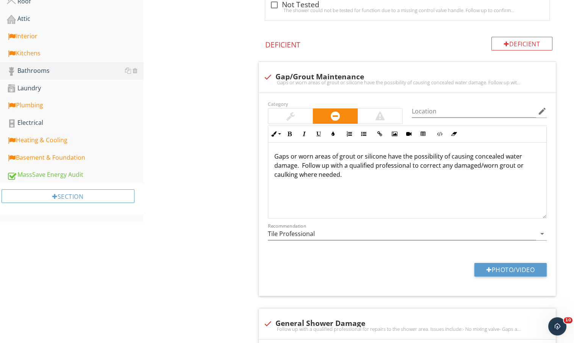
scroll to position [0, 0]
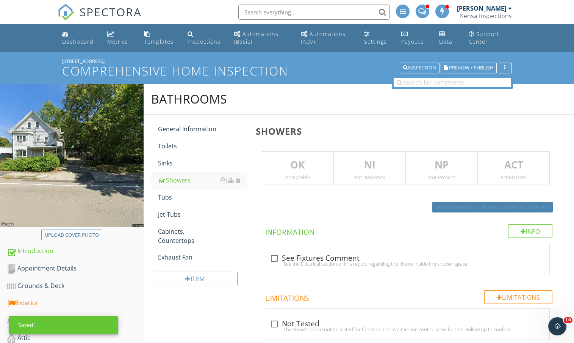
click at [468, 202] on button "Save as default comment order in template" at bounding box center [493, 207] width 121 height 11
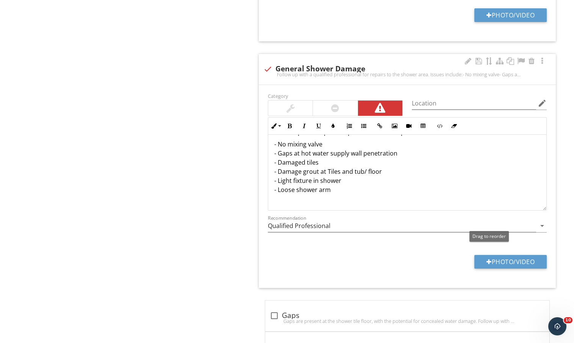
scroll to position [22, 0]
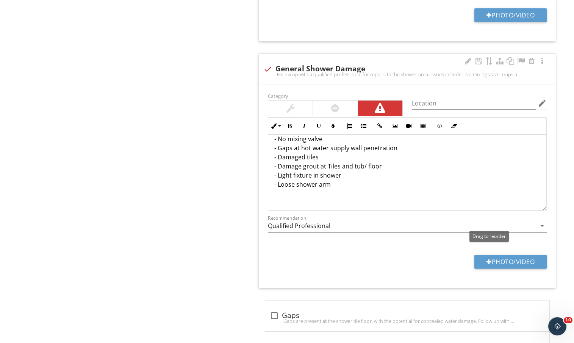
click at [376, 186] on p "- No mixing valve - Gaps at hot water supply wall penetration - Damaged tiles -…" at bounding box center [408, 161] width 266 height 55
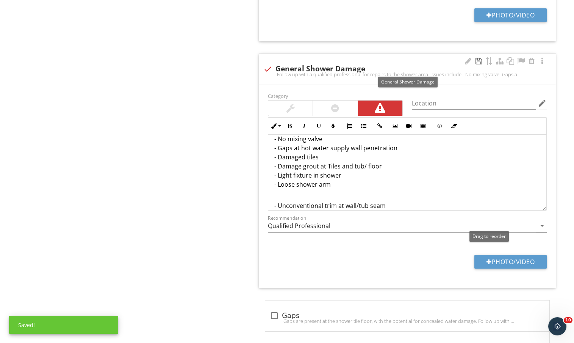
click at [476, 60] on div at bounding box center [478, 61] width 9 height 8
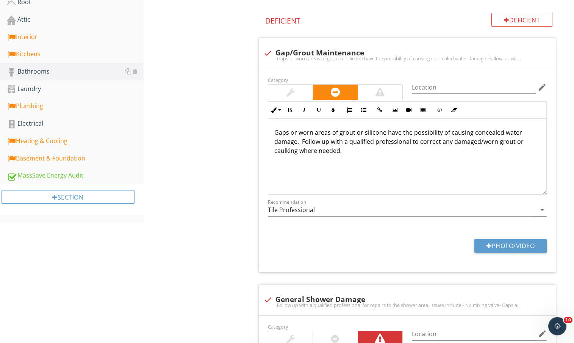
scroll to position [128, 0]
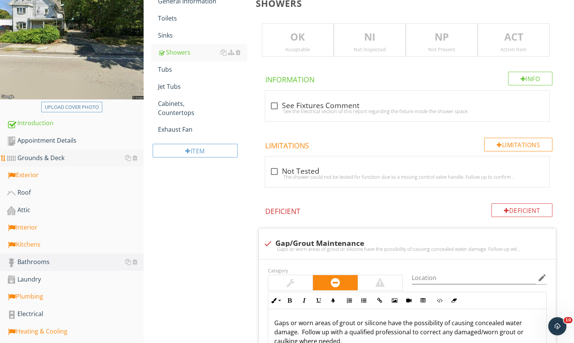
click at [58, 160] on div "Grounds & Deck" at bounding box center [75, 158] width 137 height 10
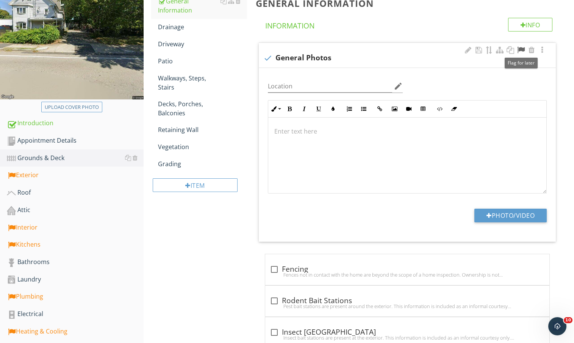
click at [523, 48] on div at bounding box center [521, 50] width 9 height 8
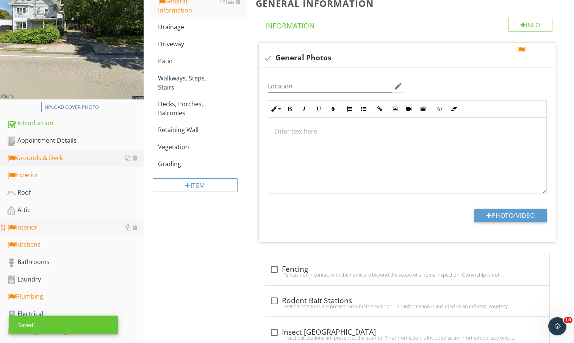
click at [25, 230] on div "Interior" at bounding box center [75, 228] width 137 height 10
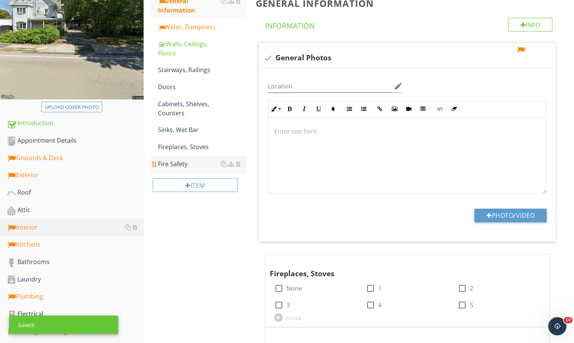
click at [198, 165] on div "Fire Safety" at bounding box center [202, 163] width 89 height 9
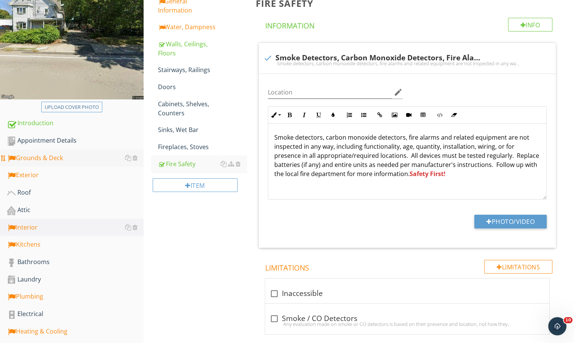
click at [68, 152] on link "Grounds & Deck" at bounding box center [75, 157] width 137 height 17
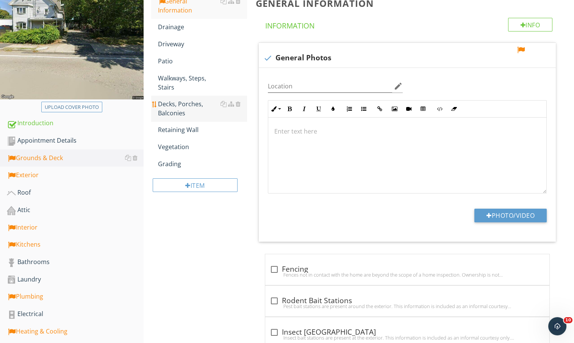
click at [193, 112] on div "Decks, Porches, Balconies" at bounding box center [202, 108] width 89 height 18
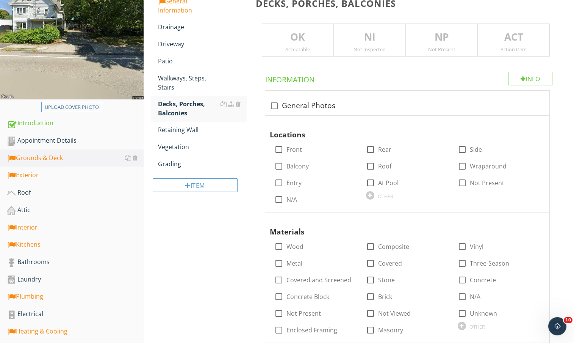
click at [524, 39] on p "ACT" at bounding box center [514, 37] width 71 height 15
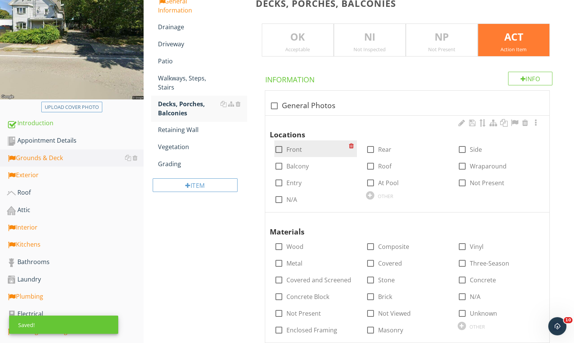
click at [290, 149] on label "Front" at bounding box center [295, 150] width 16 height 8
checkbox input "true"
click at [479, 144] on div "check_box_outline_blank Side" at bounding box center [495, 148] width 75 height 11
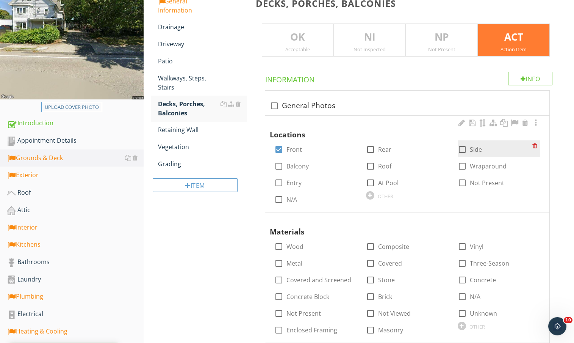
click at [475, 148] on label "Side" at bounding box center [476, 150] width 12 height 8
checkbox input "true"
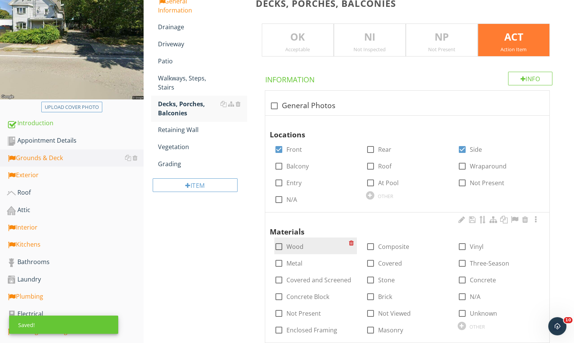
click at [301, 243] on label "Wood" at bounding box center [295, 247] width 17 height 8
checkbox input "true"
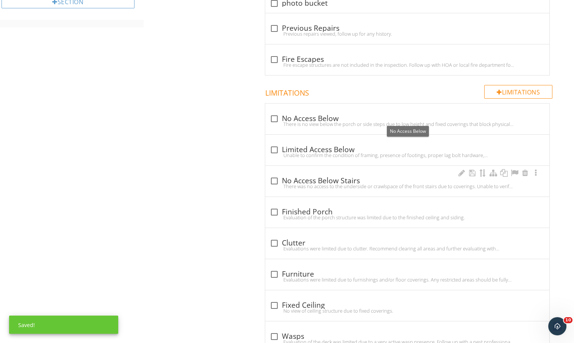
scroll to position [558, 0]
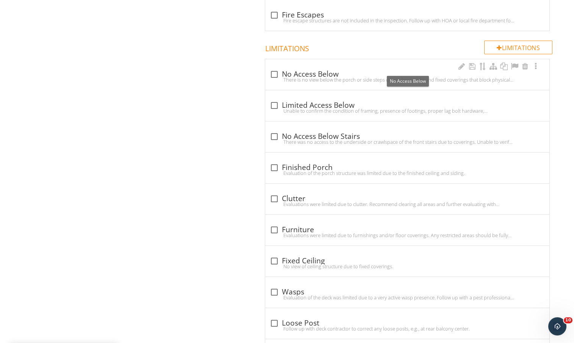
click at [323, 72] on div "check_box_outline_blank No Access Below" at bounding box center [407, 74] width 275 height 9
checkbox input "true"
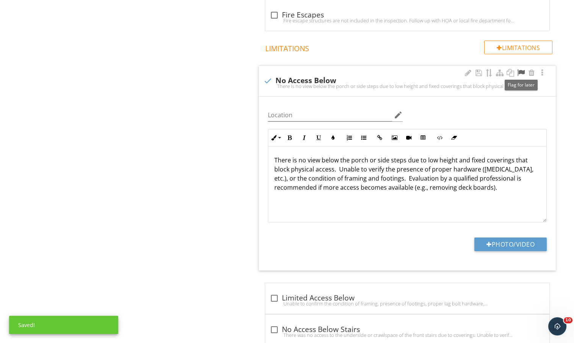
click at [524, 74] on div at bounding box center [521, 73] width 9 height 8
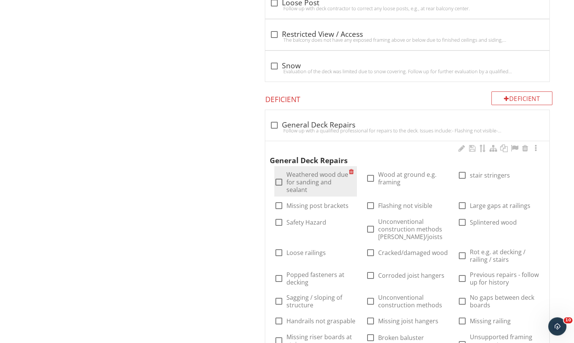
scroll to position [1075, 0]
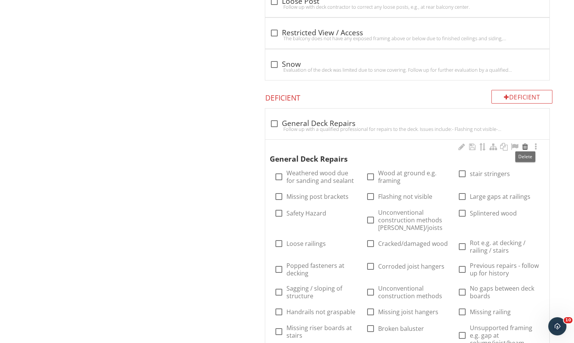
click at [524, 144] on div at bounding box center [525, 147] width 9 height 8
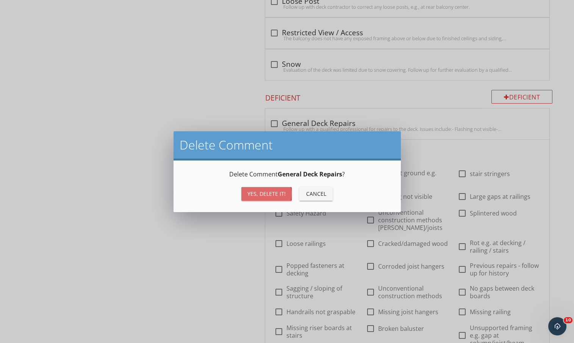
click at [276, 195] on div "Yes, Delete it!" at bounding box center [267, 194] width 38 height 8
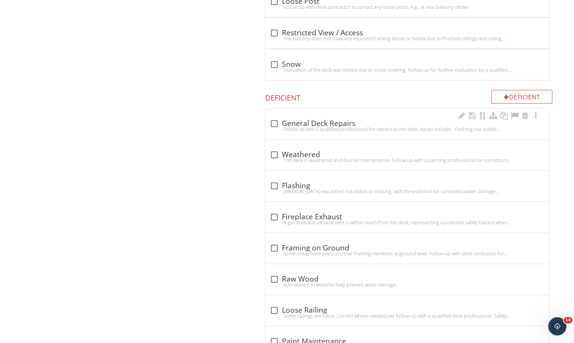
click at [346, 126] on div "Follow up with a qualified professional for repairs to the deck. Issues include…" at bounding box center [407, 129] width 275 height 6
checkbox input "true"
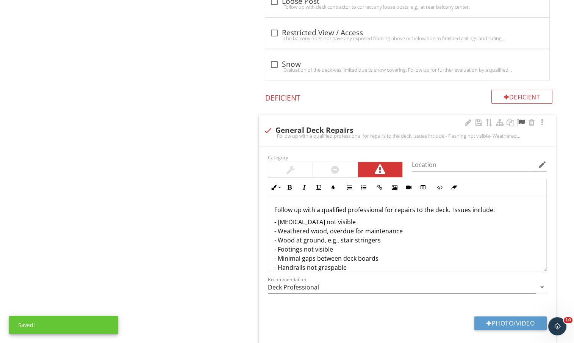
click at [523, 119] on div at bounding box center [521, 123] width 9 height 8
click at [418, 226] on p "- Flashing not visible - Weathered wood, overdue for maintenance - Wood at grou…" at bounding box center [408, 253] width 266 height 73
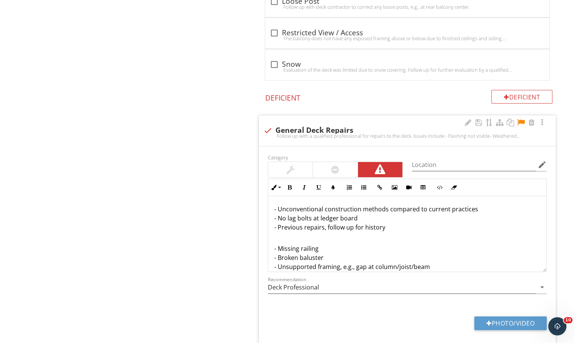
scroll to position [268, 0]
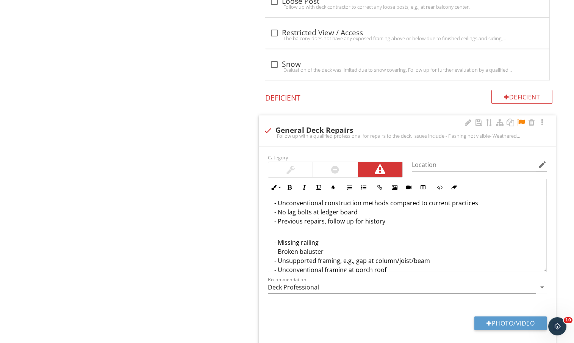
click at [342, 244] on p "- Missing railing - Broken baluster - Unsupported framing, e.g., gap at column/…" at bounding box center [408, 265] width 266 height 73
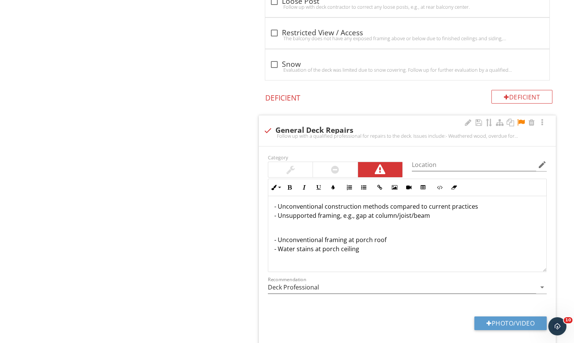
scroll to position [9, 0]
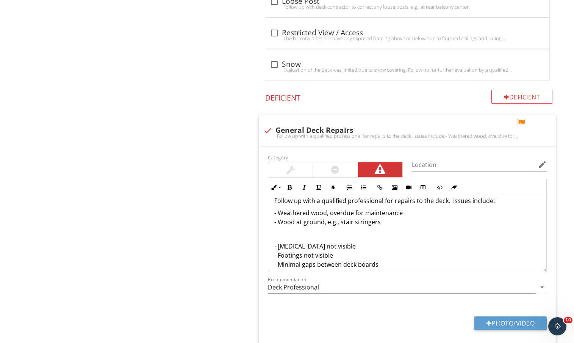
click at [418, 221] on p "- Weathered wood, overdue for maintenance - Wood at ground, e.g., stair stringe…" at bounding box center [408, 217] width 266 height 18
click at [478, 119] on div at bounding box center [478, 123] width 9 height 8
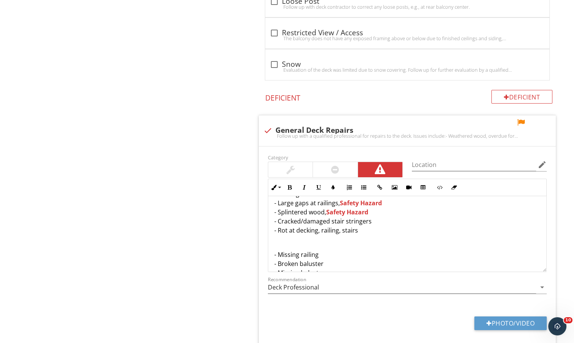
scroll to position [207, 0]
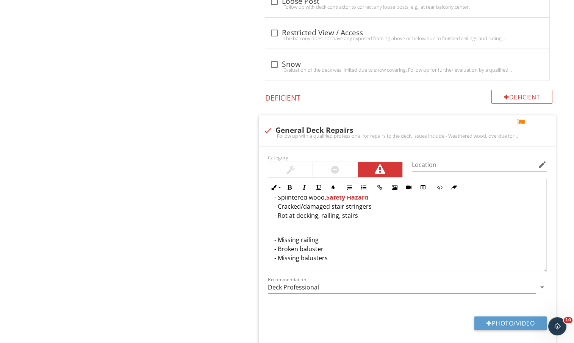
click at [391, 237] on p "- Missing railing - Broken baluster - Missing balusters" at bounding box center [408, 248] width 266 height 27
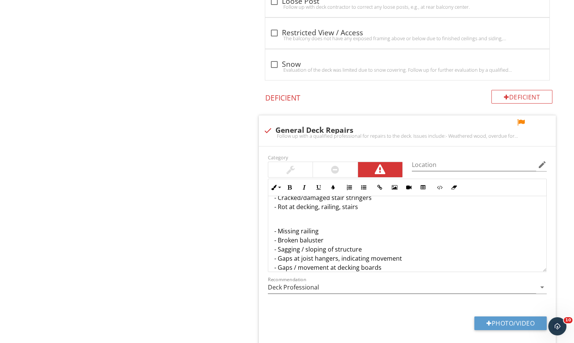
scroll to position [237, 0]
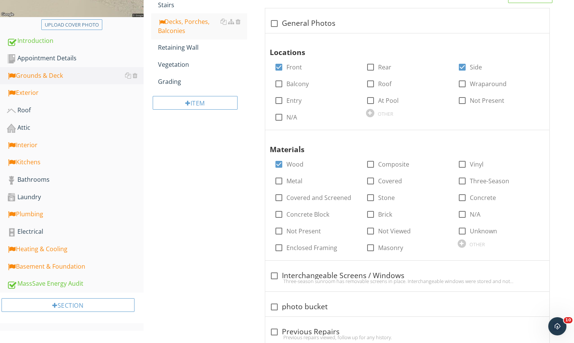
scroll to position [206, 0]
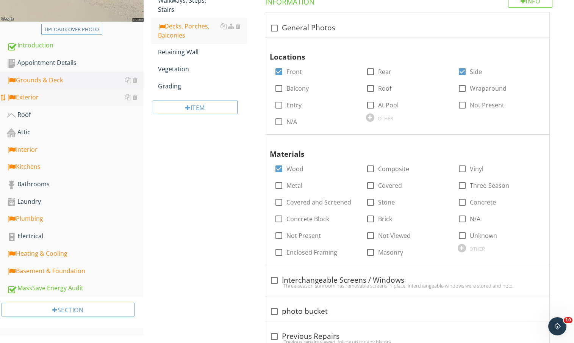
click at [56, 94] on div "Exterior" at bounding box center [75, 98] width 137 height 10
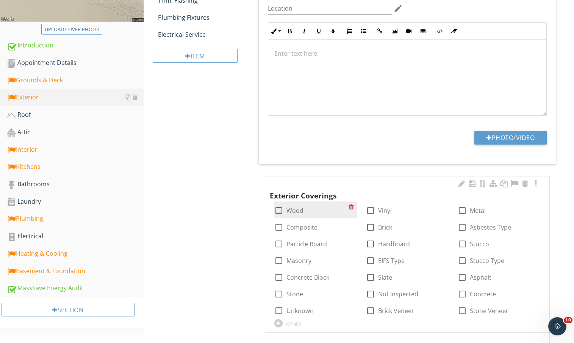
click at [278, 211] on div at bounding box center [279, 210] width 13 height 13
checkbox input "true"
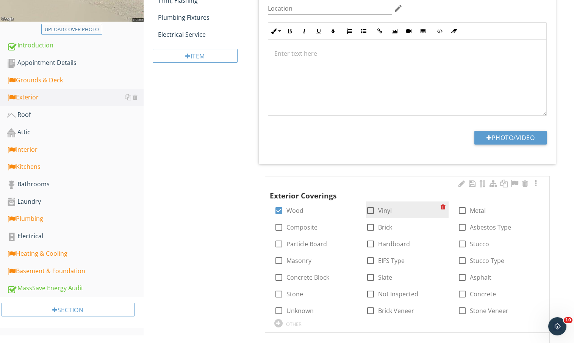
click at [378, 208] on div "check_box_outline_blank Vinyl" at bounding box center [379, 210] width 26 height 9
click at [468, 210] on div at bounding box center [462, 210] width 13 height 13
checkbox input "true"
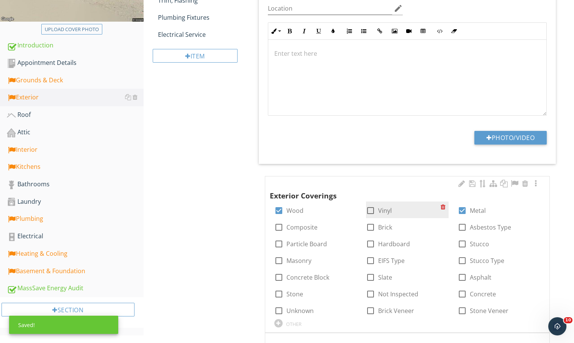
click at [380, 212] on label "Vinyl" at bounding box center [385, 211] width 14 height 8
checkbox input "true"
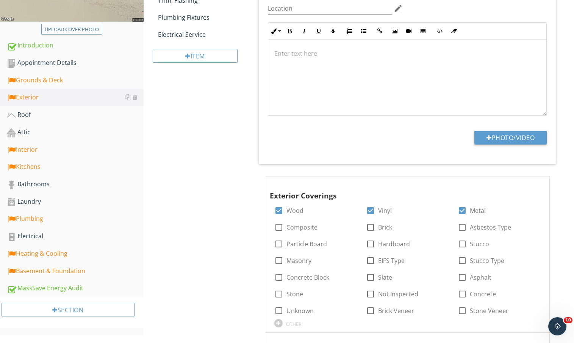
click at [163, 181] on div "Exterior General Information Doors Windows Siding, Walls Trim, Flashing Plumbin…" at bounding box center [359, 330] width 431 height 905
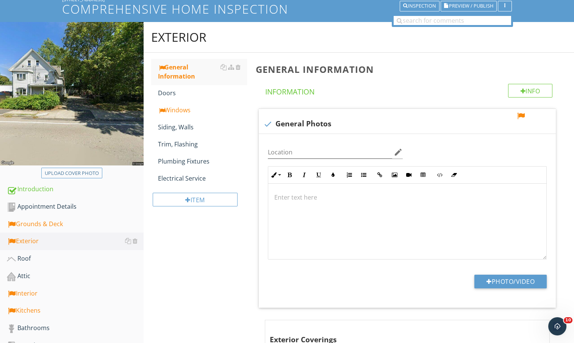
scroll to position [59, 0]
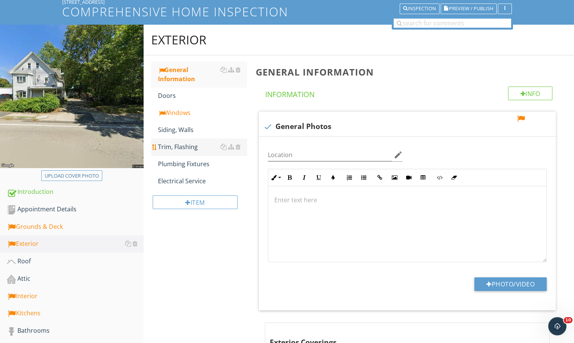
click at [182, 146] on div "Trim, Flashing" at bounding box center [202, 146] width 89 height 9
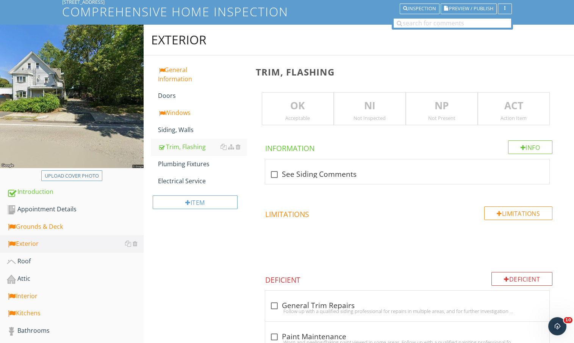
click at [521, 115] on div "Action Item" at bounding box center [514, 118] width 71 height 6
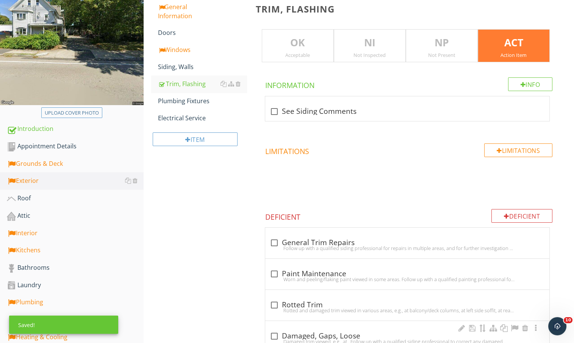
scroll to position [247, 0]
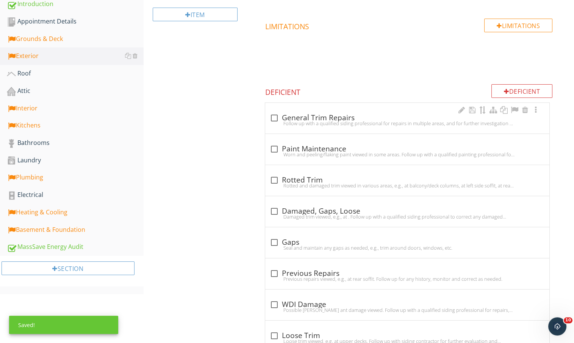
click at [333, 118] on div "check_box_outline_blank General Trim Repairs" at bounding box center [407, 117] width 275 height 9
checkbox input "true"
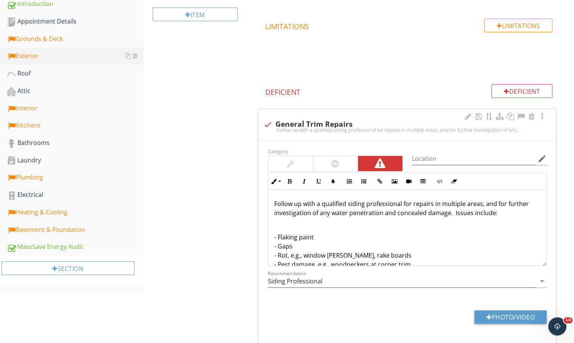
click at [359, 234] on p "- Flaking paint - Gaps - Rot, e.g., window sills, rake boards - Pest damage, e.…" at bounding box center [408, 250] width 266 height 36
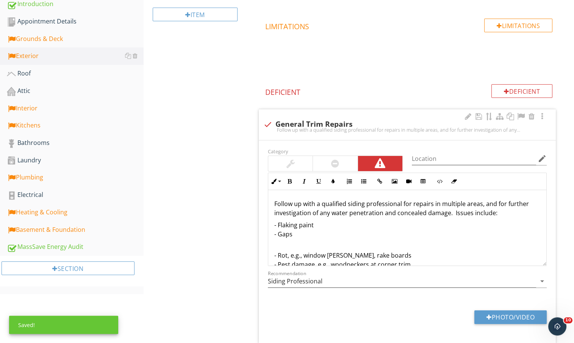
type textarea "<p>Follow up with a qualified siding professional for repairs in multiple areas…"
click at [519, 117] on div at bounding box center [521, 117] width 9 height 8
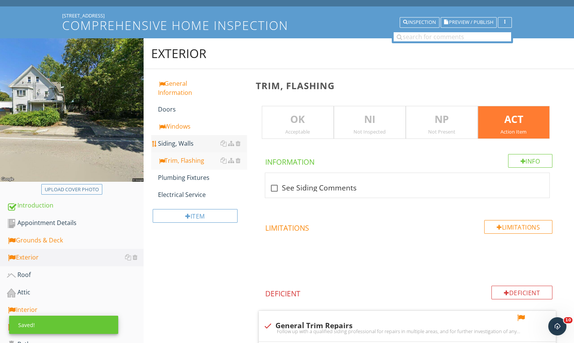
click at [184, 145] on div "Siding, Walls" at bounding box center [202, 143] width 89 height 9
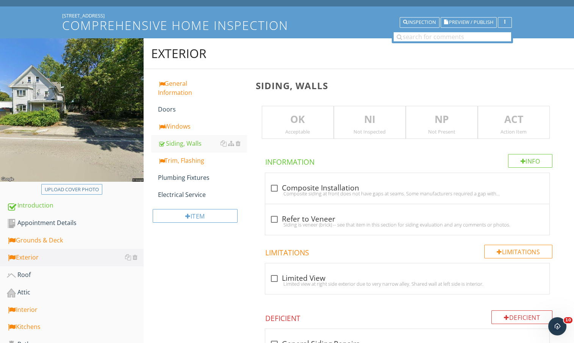
click at [508, 129] on div "Action Item" at bounding box center [514, 132] width 71 height 6
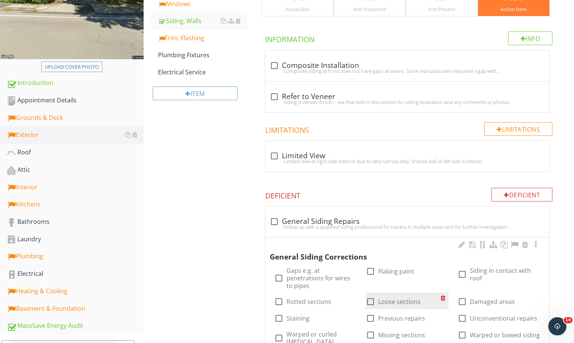
scroll to position [256, 0]
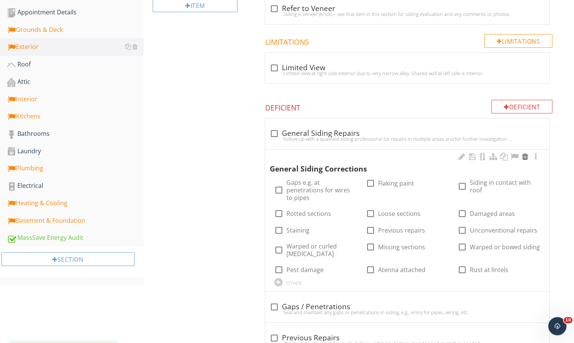
click at [525, 156] on div at bounding box center [525, 157] width 9 height 8
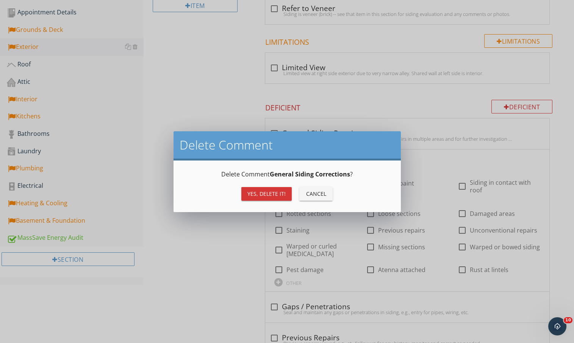
click at [296, 188] on div "Yes, Delete it! Cancel" at bounding box center [287, 194] width 209 height 18
click at [280, 188] on button "Yes, Delete it!" at bounding box center [267, 194] width 50 height 14
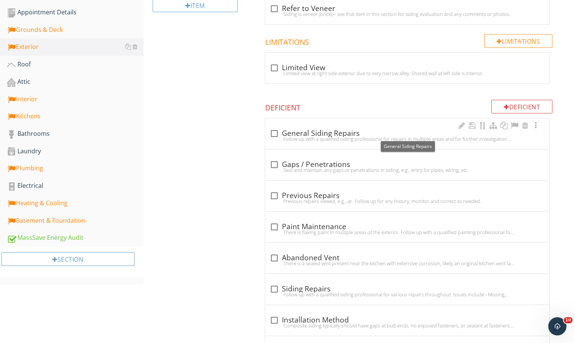
click at [322, 130] on div "check_box_outline_blank General Siding Repairs" at bounding box center [407, 133] width 275 height 9
checkbox input "true"
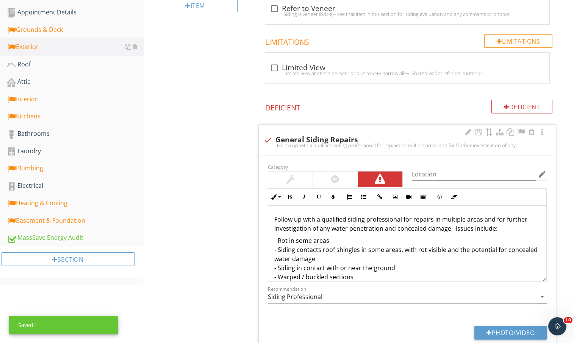
click at [353, 242] on p "- Rot in some areas - Siding contacts roof shingles in some areas, with rot vis…" at bounding box center [408, 295] width 266 height 118
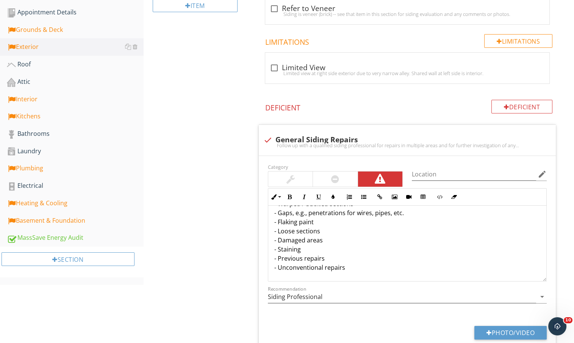
scroll to position [9, 0]
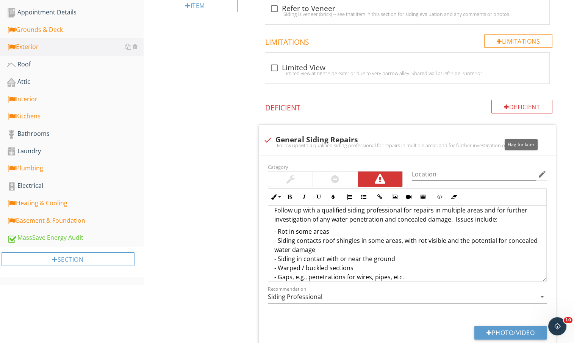
click at [518, 131] on div at bounding box center [521, 132] width 9 height 8
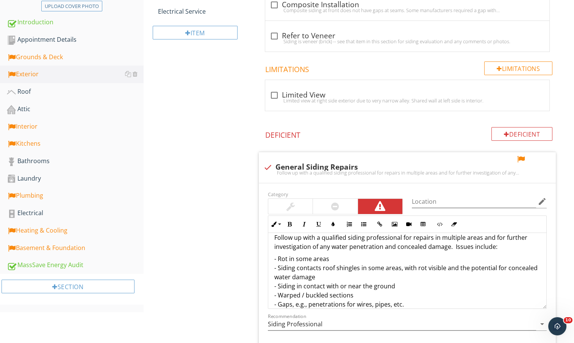
scroll to position [201, 0]
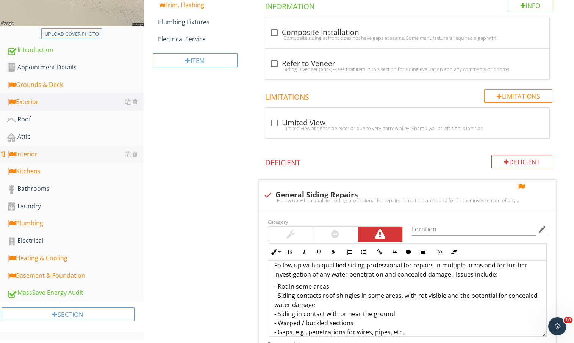
click at [49, 160] on link "Interior" at bounding box center [75, 154] width 137 height 17
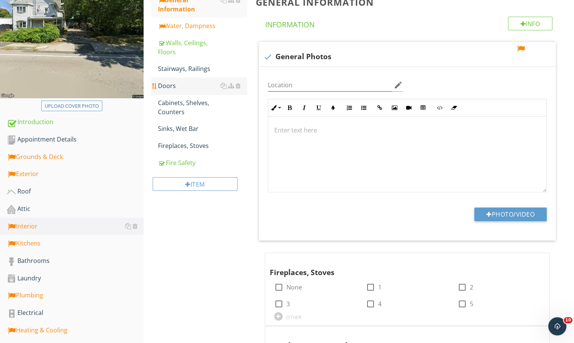
scroll to position [73, 0]
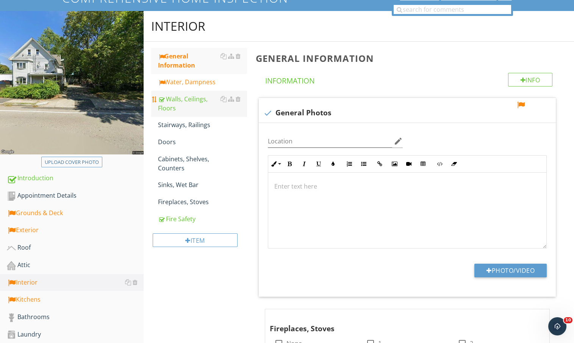
click at [207, 104] on div "Walls, Ceilings, Floors" at bounding box center [202, 103] width 89 height 18
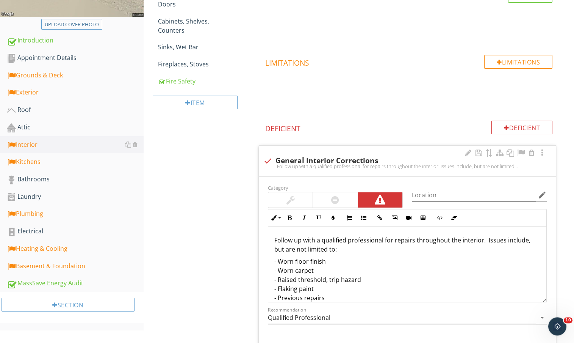
scroll to position [265, 0]
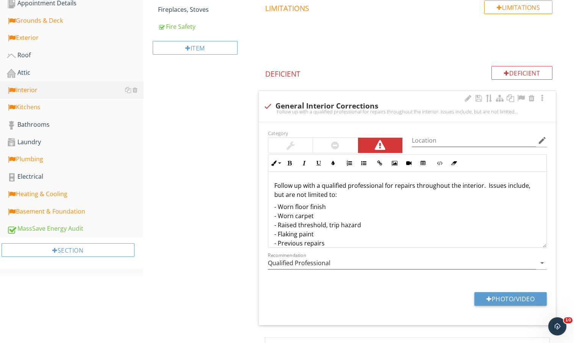
click at [359, 206] on p "- Worn floor finish - Worn carpet - Raised threshold, trip hazard - Flaking pai…" at bounding box center [408, 234] width 266 height 64
type textarea "<p>Follow up with a qualified professional for repairs throughout the interior.…"
click at [31, 176] on div "Electrical" at bounding box center [75, 177] width 137 height 10
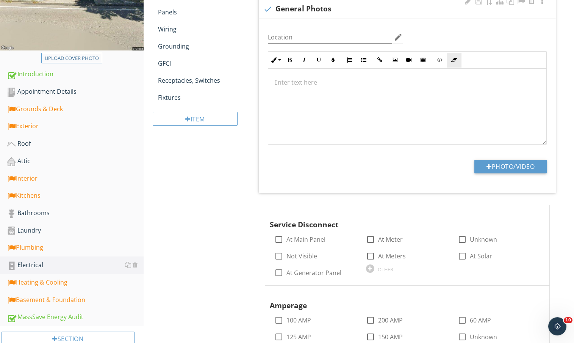
scroll to position [123, 0]
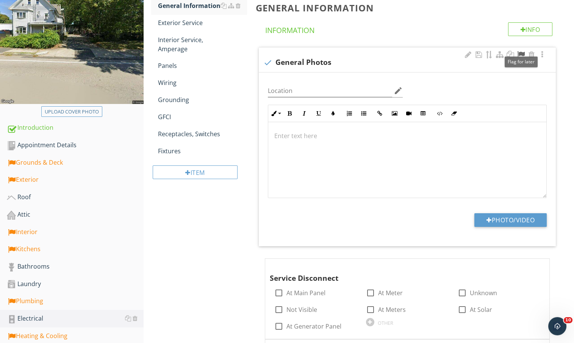
click at [520, 54] on div at bounding box center [521, 55] width 9 height 8
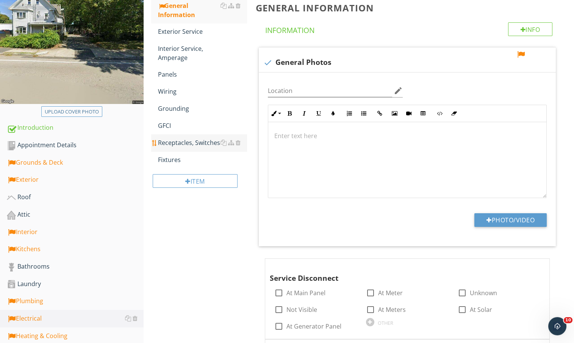
click at [182, 140] on div "Receptacles, Switches" at bounding box center [202, 142] width 89 height 9
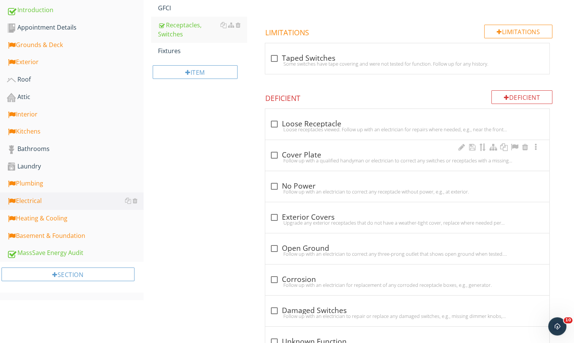
scroll to position [246, 0]
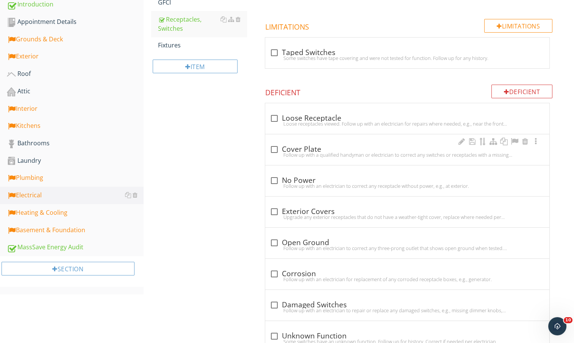
click at [299, 145] on div "check_box_outline_blank Cover Plate" at bounding box center [407, 149] width 275 height 9
checkbox input "true"
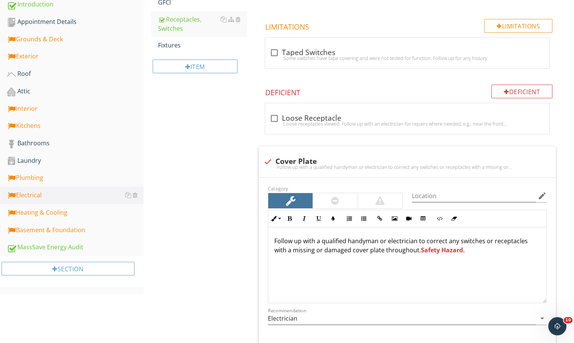
click at [402, 251] on p "Follow up with a qualified handyman or electrician to correct any switches or r…" at bounding box center [408, 245] width 266 height 18
click at [34, 124] on div "Kitchens" at bounding box center [75, 126] width 137 height 10
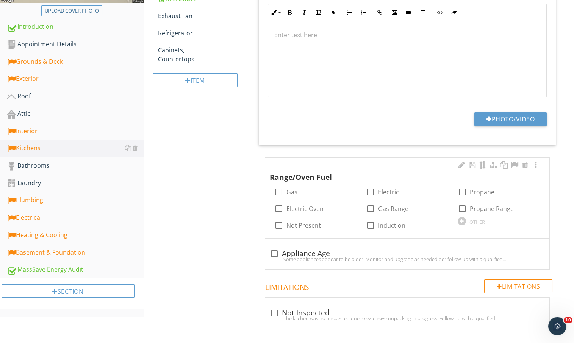
scroll to position [221, 0]
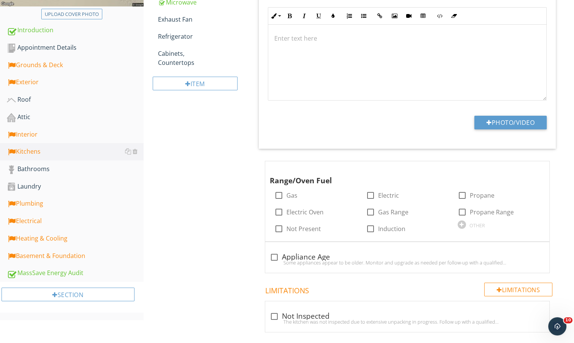
click at [162, 206] on div "Kitchens General Information Sink Disposer Dishwasher Range, Oven Microwave Exh…" at bounding box center [359, 110] width 431 height 495
click at [275, 192] on div at bounding box center [279, 195] width 13 height 13
checkbox input "true"
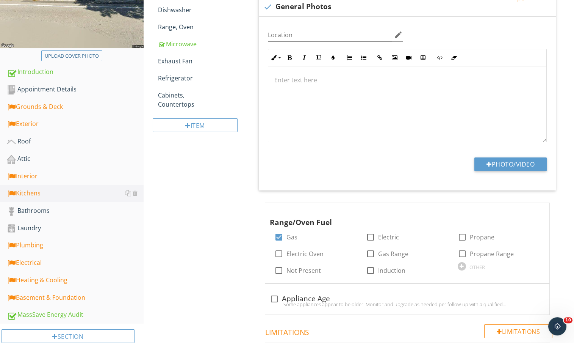
scroll to position [102, 0]
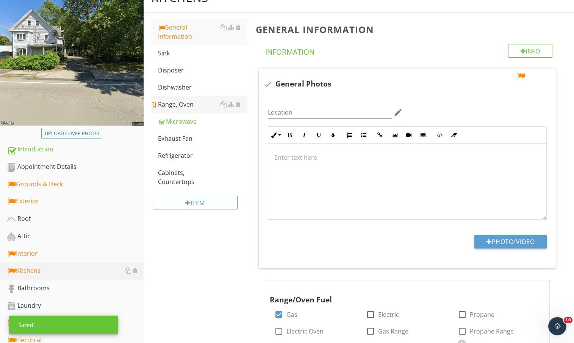
click at [196, 108] on div "Range, Oven" at bounding box center [202, 104] width 89 height 9
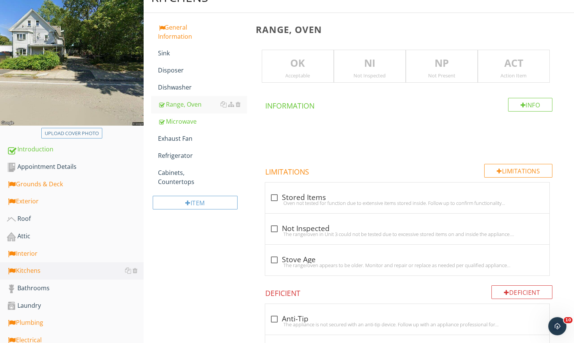
click at [529, 60] on p "ACT" at bounding box center [514, 63] width 71 height 15
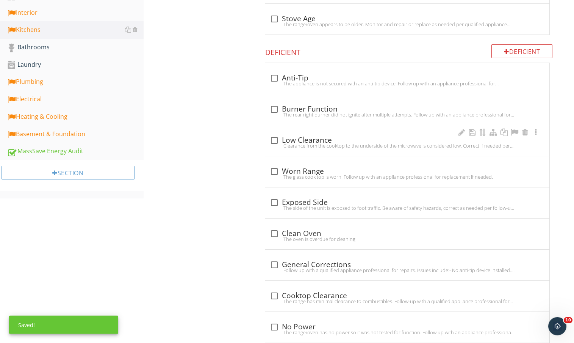
scroll to position [344, 0]
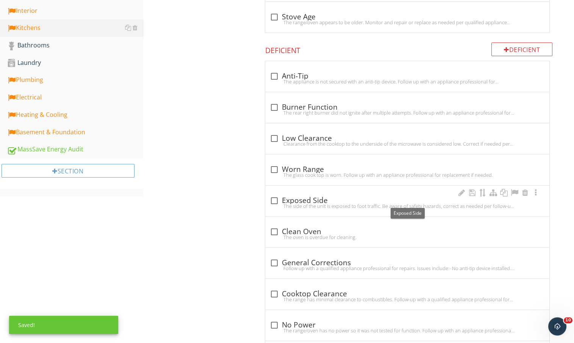
click at [297, 197] on div "check_box_outline_blank Exposed Side" at bounding box center [407, 200] width 275 height 9
checkbox input "true"
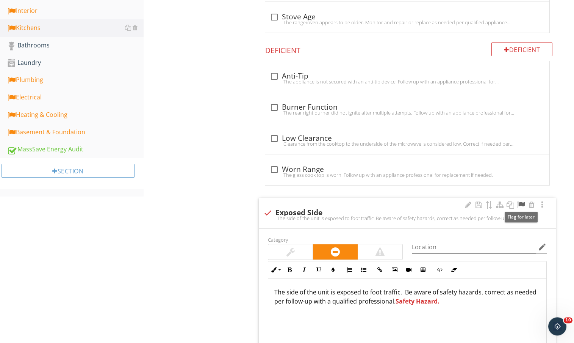
click at [521, 206] on div at bounding box center [521, 205] width 9 height 8
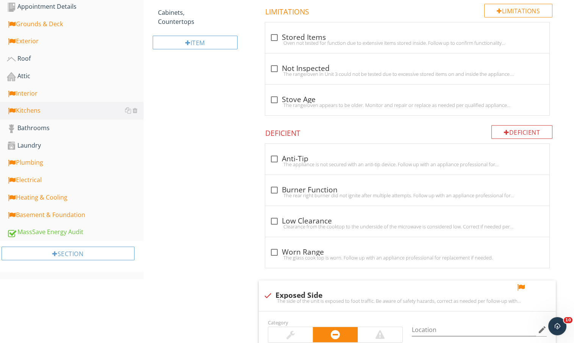
scroll to position [116, 0]
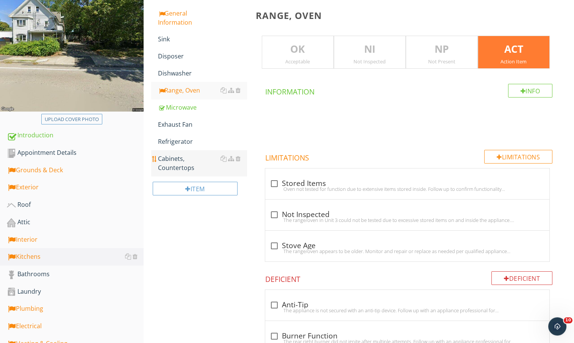
click at [183, 162] on div "Cabinets, Countertops" at bounding box center [202, 163] width 89 height 18
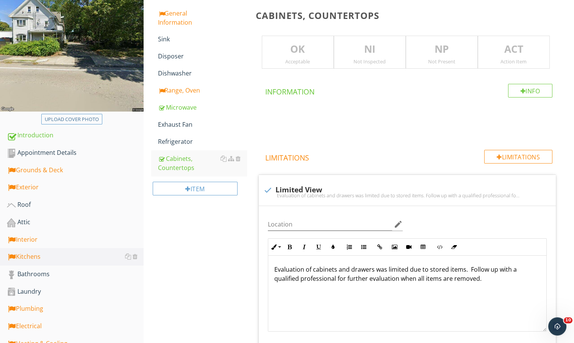
click at [524, 65] on div "ACT Action Item" at bounding box center [514, 52] width 72 height 33
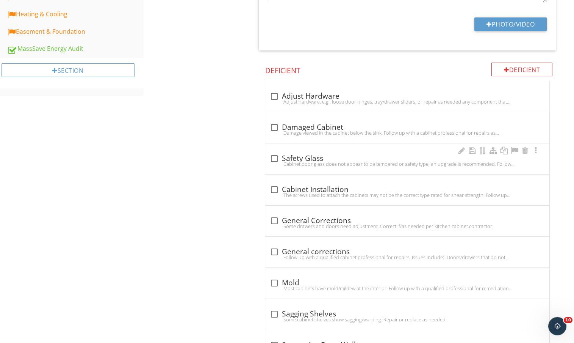
scroll to position [482, 0]
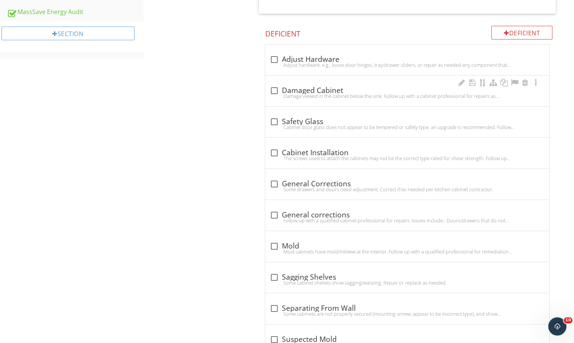
click at [323, 88] on div "check_box_outline_blank Damaged Cabinet" at bounding box center [407, 90] width 275 height 9
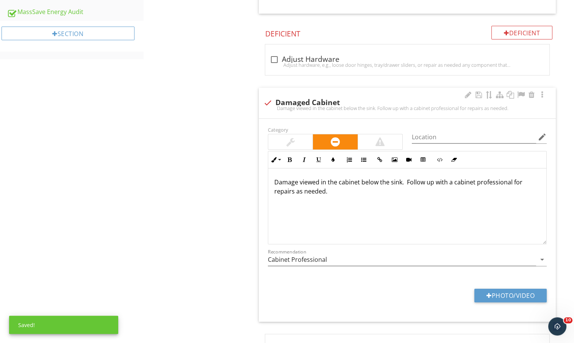
click at [309, 100] on div "check Damaged Cabinet" at bounding box center [408, 102] width 288 height 9
checkbox input "true"
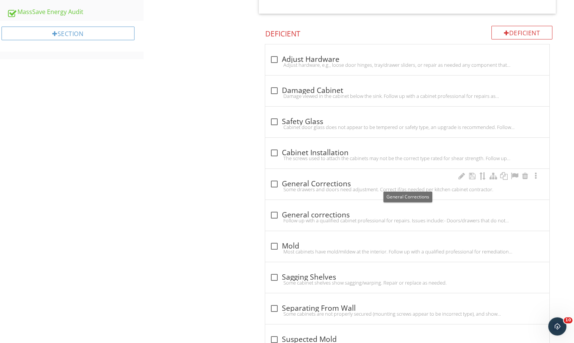
click at [351, 180] on div "check_box_outline_blank General Corrections" at bounding box center [407, 183] width 275 height 9
checkbox input "true"
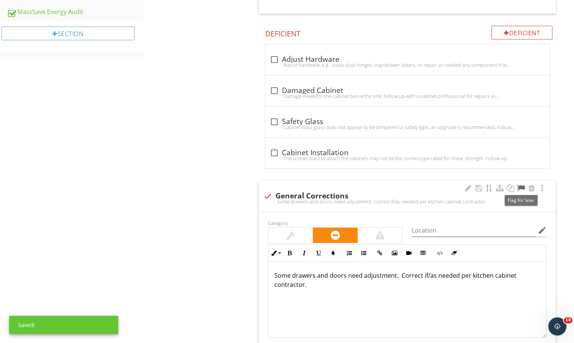
click at [521, 186] on div at bounding box center [521, 188] width 9 height 8
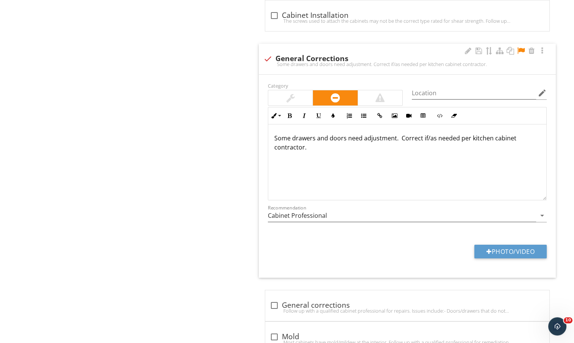
scroll to position [0, 0]
click at [399, 147] on p "Some drawers and doors need adjustment. Correct if/as needed per kitchen cabine…" at bounding box center [408, 142] width 266 height 18
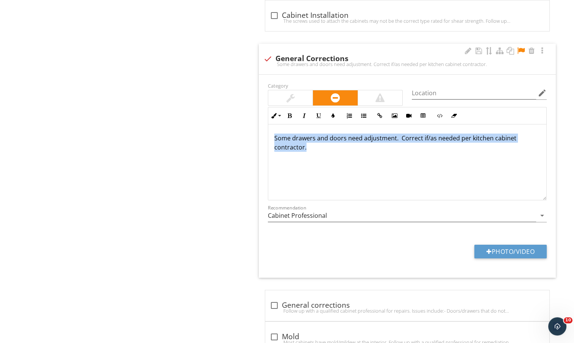
drag, startPoint x: 403, startPoint y: 158, endPoint x: 163, endPoint y: 113, distance: 243.4
click at [268, 124] on div "Some drawers and doors need adjustment. Correct if/as needed per kitchen cabine…" at bounding box center [407, 162] width 278 height 76
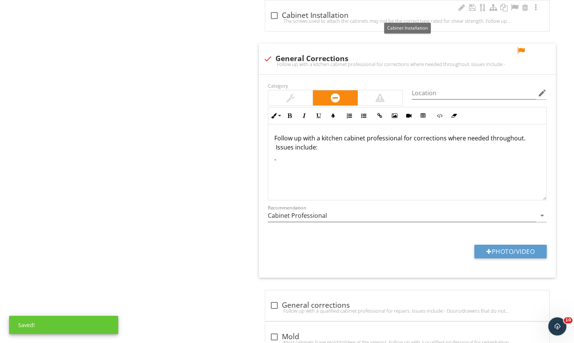
click at [414, 15] on div "check_box_outline_blank Cabinet Installation" at bounding box center [407, 15] width 275 height 9
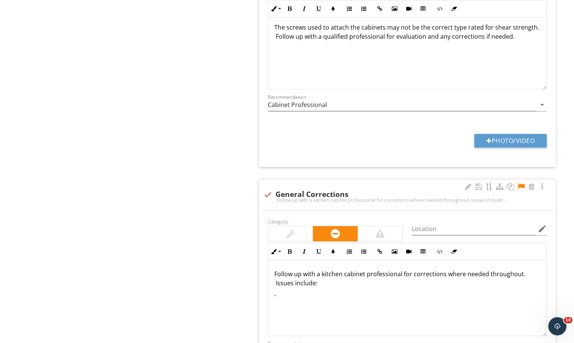
scroll to position [715, 0]
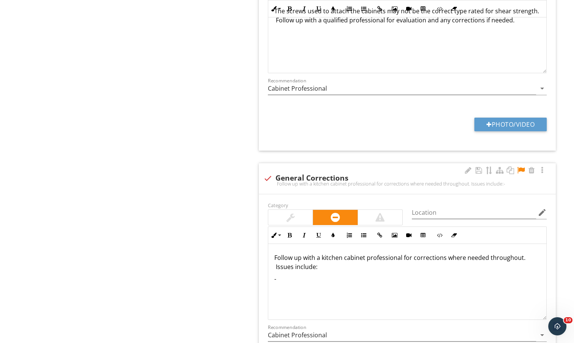
click at [419, 281] on p "-" at bounding box center [408, 278] width 266 height 9
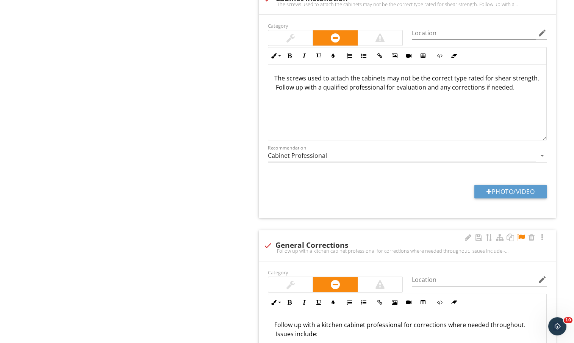
scroll to position [600, 0]
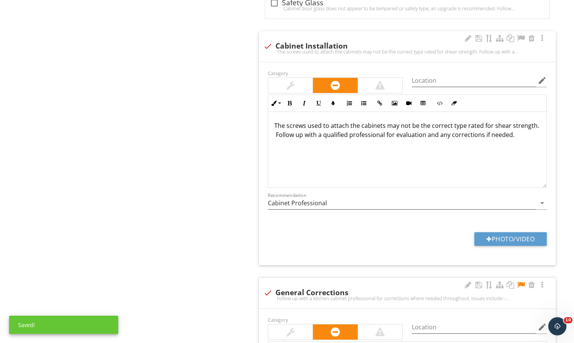
click at [371, 50] on div "The screws used to attach the cabinets may not be the correct type rated for sh…" at bounding box center [408, 52] width 288 height 6
checkbox input "true"
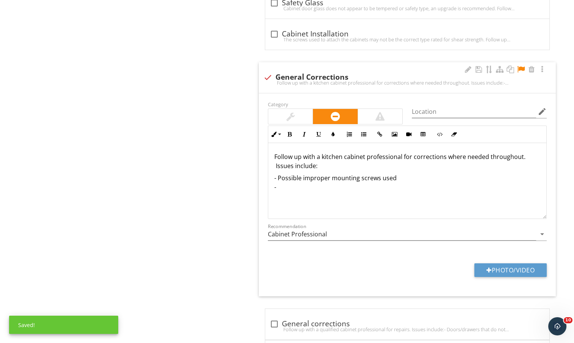
scroll to position [472, 0]
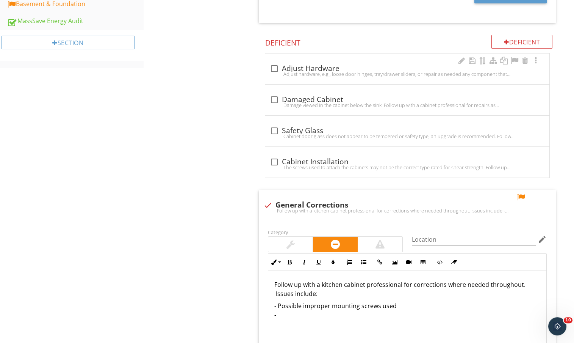
click at [384, 72] on div "Adjust hardware, e.g., loose door hinges, tray/drawer sliders, or repair as nee…" at bounding box center [407, 74] width 275 height 6
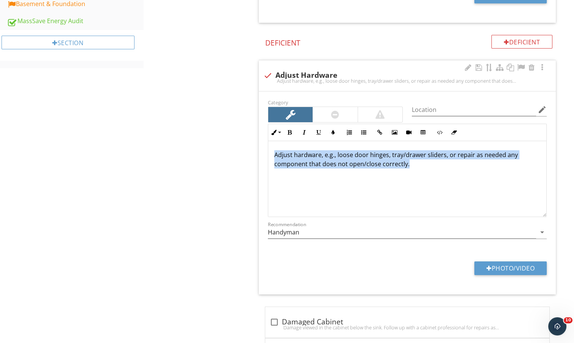
drag, startPoint x: 413, startPoint y: 164, endPoint x: 274, endPoint y: 155, distance: 139.8
click at [274, 155] on div "Adjust hardware, e.g., loose door hinges, tray/drawer sliders, or repair as nee…" at bounding box center [407, 179] width 278 height 76
copy p "Adjust hardware, e.g., loose door hinges, tray/drawer sliders, or repair as nee…"
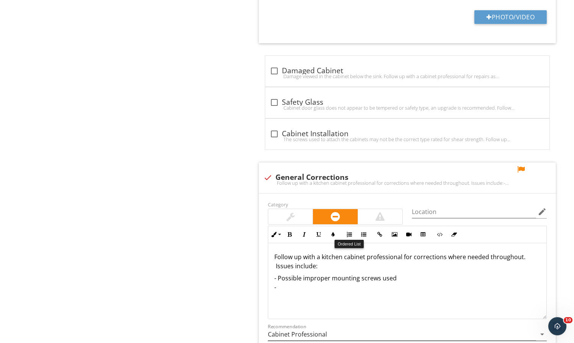
scroll to position [761, 0]
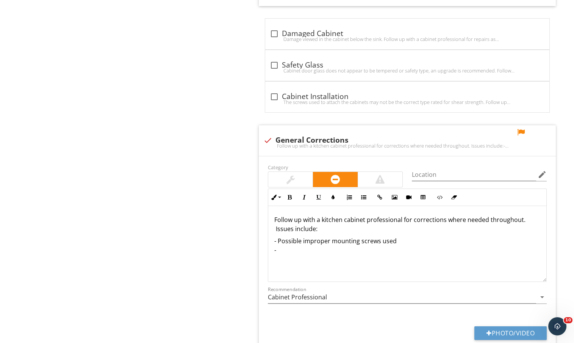
click at [331, 247] on p "- Possible improper mounting screws used -" at bounding box center [408, 245] width 266 height 18
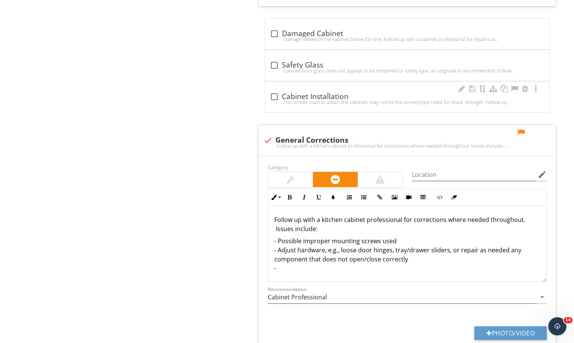
scroll to position [500, 0]
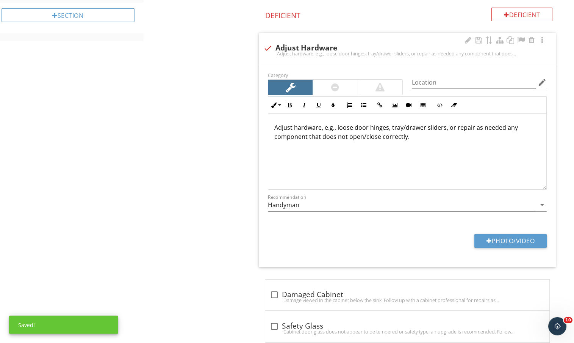
click at [374, 44] on div "check Adjust Hardware" at bounding box center [408, 48] width 288 height 9
checkbox input "true"
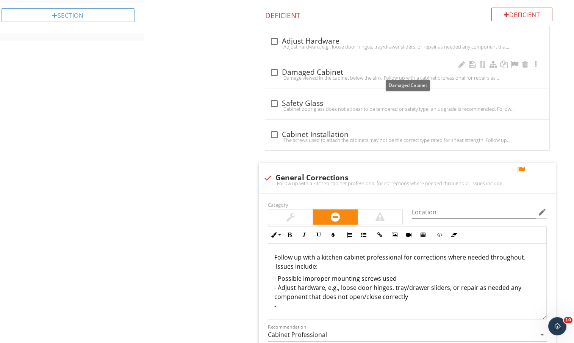
click at [402, 73] on div "check_box_outline_blank Damaged Cabinet" at bounding box center [407, 72] width 275 height 9
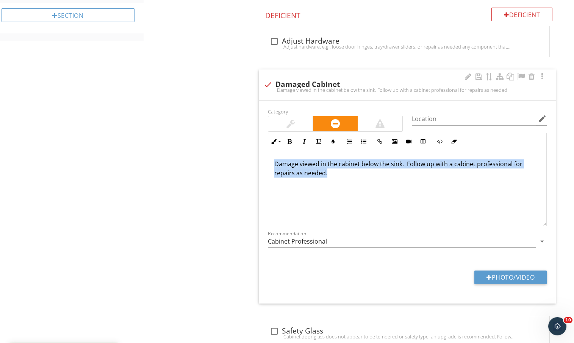
drag, startPoint x: 370, startPoint y: 173, endPoint x: 253, endPoint y: 157, distance: 117.9
click at [268, 157] on div "Damage viewed in the cabinet below the sink. Follow up with a cabinet professio…" at bounding box center [407, 188] width 278 height 76
click at [402, 165] on p "Damage viewed in the cabinet below the sink. Follow up with a cabinet professio…" at bounding box center [408, 168] width 266 height 18
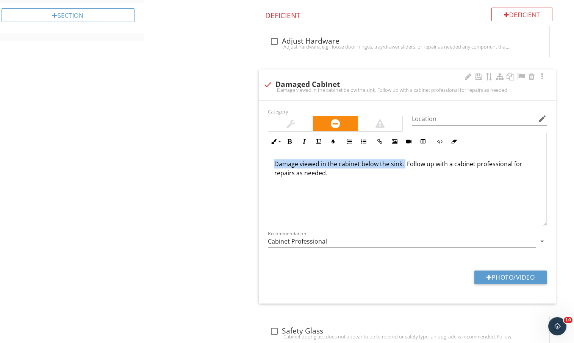
drag, startPoint x: 405, startPoint y: 164, endPoint x: 170, endPoint y: 162, distance: 235.1
click at [268, 162] on div "Damage viewed in the cabinet below the sink. Follow up with a cabinet professio…" at bounding box center [407, 188] width 278 height 76
copy p "Damage viewed in the cabinet below the sink."
click at [320, 72] on div "check Damaged Cabinet Damage viewed in the cabinet below the sink. Follow up wi…" at bounding box center [407, 84] width 297 height 31
checkbox input "true"
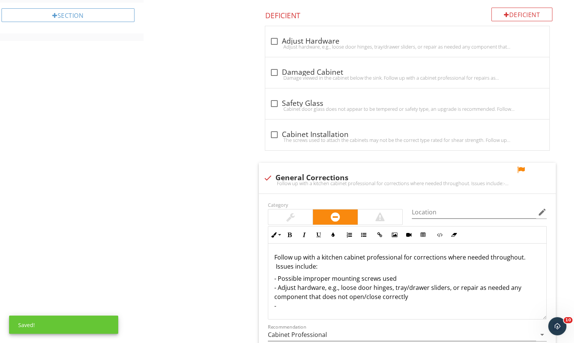
scroll to position [0, 0]
click at [305, 306] on p "- Possible improper mounting screws used - Adjust hardware, e.g., loose door hi…" at bounding box center [408, 292] width 266 height 36
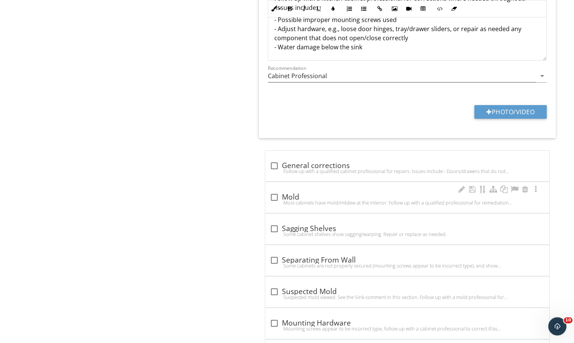
scroll to position [779, 0]
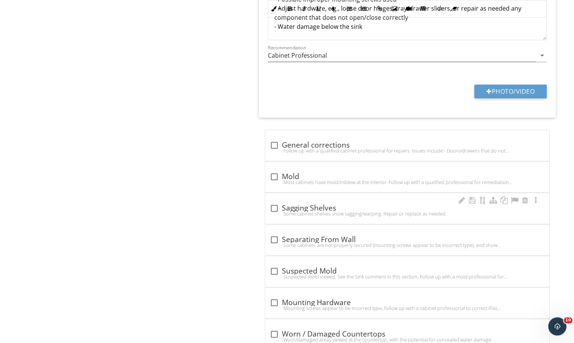
click at [364, 207] on div "check_box_outline_blank Sagging Shelves" at bounding box center [407, 208] width 275 height 9
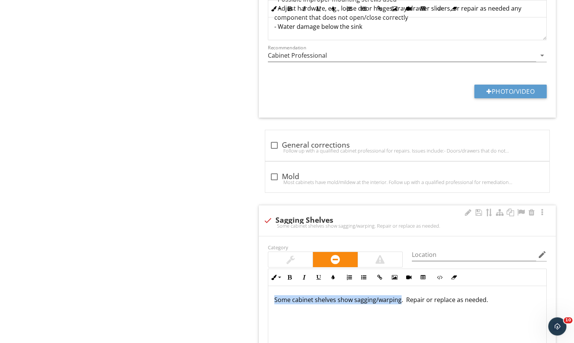
drag, startPoint x: 400, startPoint y: 298, endPoint x: 268, endPoint y: 302, distance: 131.3
click at [268, 302] on div "Some cabinet shelves show sagging/warping. Repair or replace as needed." at bounding box center [407, 324] width 278 height 76
copy p "Some cabinet shelves show sagging/warping"
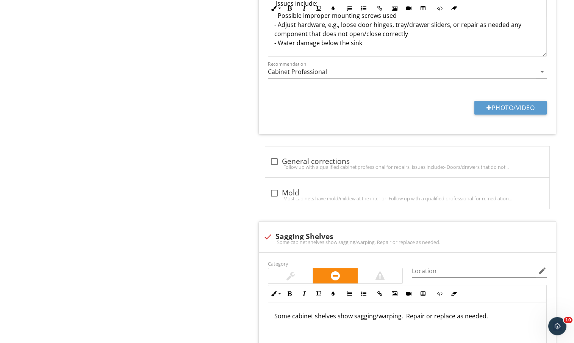
scroll to position [742, 0]
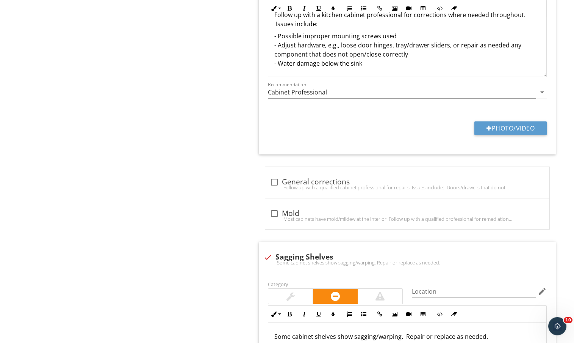
click at [378, 66] on p "- Possible improper mounting screws used - Adjust hardware, e.g., loose door hi…" at bounding box center [408, 49] width 266 height 36
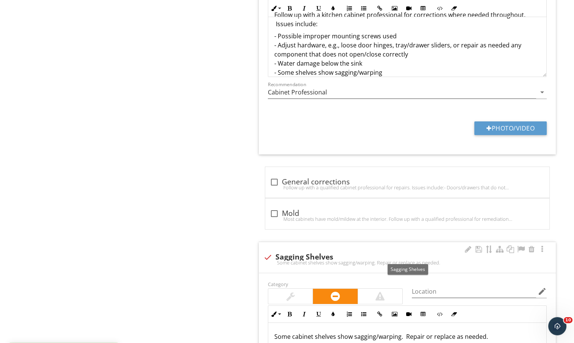
click at [298, 259] on div "Some cabinet shelves show sagging/warping. Repair or replace as needed." at bounding box center [408, 262] width 288 height 6
checkbox input "true"
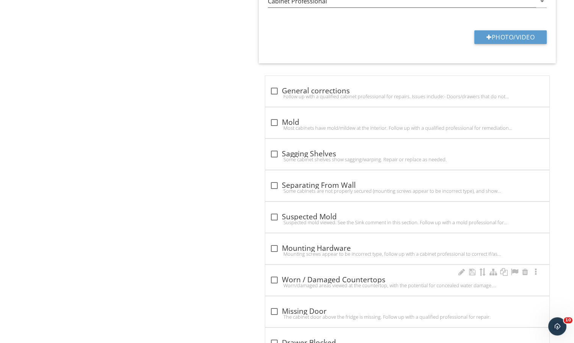
scroll to position [838, 0]
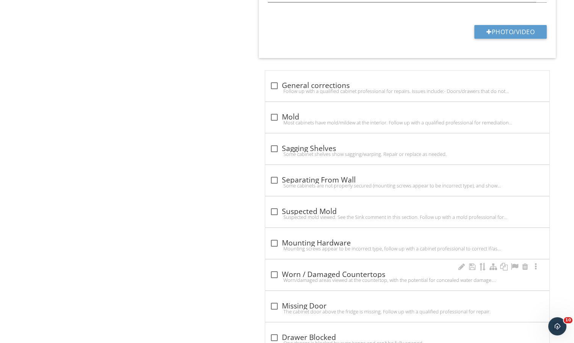
click at [364, 273] on div "check_box_outline_blank Worn / Damaged Countertops" at bounding box center [407, 274] width 275 height 9
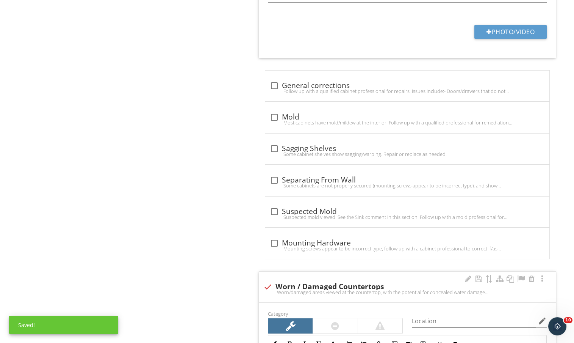
scroll to position [980, 0]
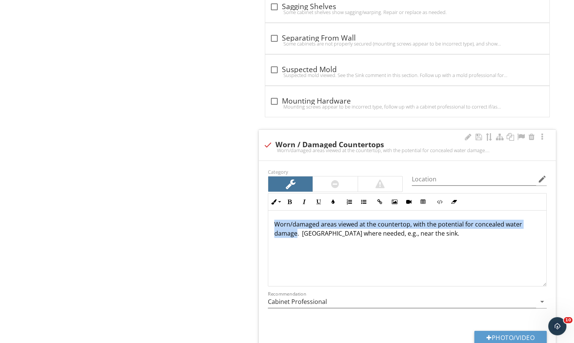
drag, startPoint x: 296, startPoint y: 231, endPoint x: 272, endPoint y: 218, distance: 27.1
click at [272, 218] on div "Worn/damaged areas viewed at the countertop, with the potential for concealed w…" at bounding box center [407, 248] width 278 height 76
copy p "Worn/damaged areas viewed at the countertop, with the potential for concealed w…"
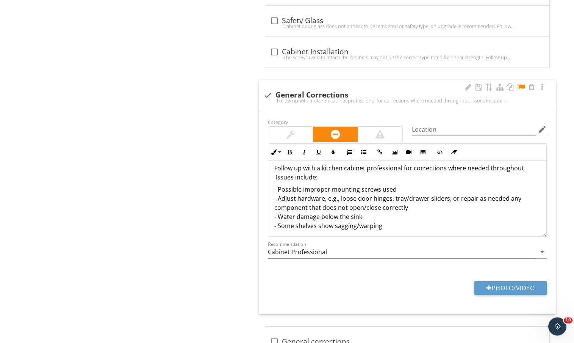
scroll to position [9, 0]
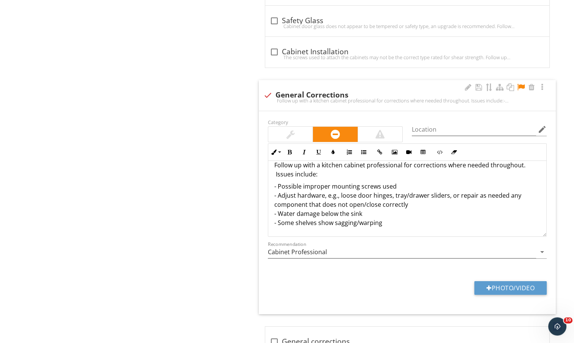
click at [394, 218] on p "- Possible improper mounting screws used - Adjust hardware, e.g., loose door hi…" at bounding box center [408, 205] width 266 height 46
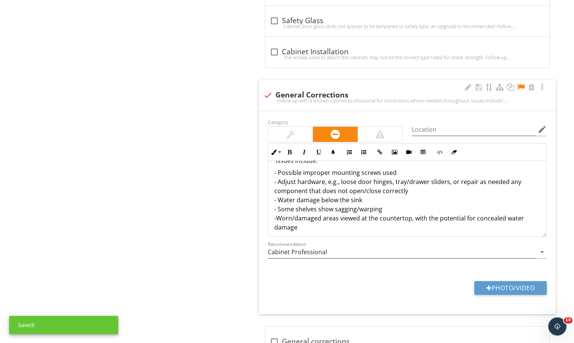
scroll to position [27, 0]
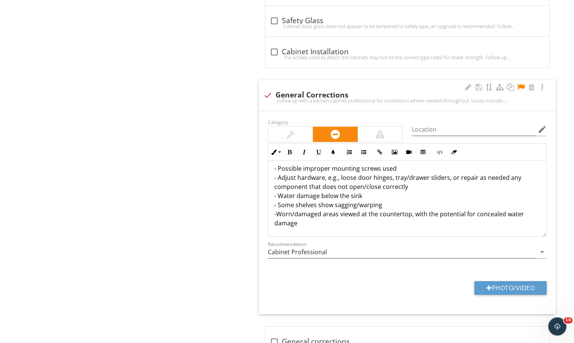
click at [344, 210] on p "- Possible improper mounting screws used - Adjust hardware, e.g., loose door hi…" at bounding box center [408, 196] width 266 height 64
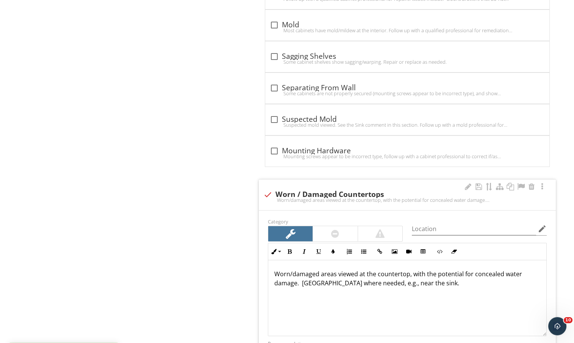
scroll to position [962, 0]
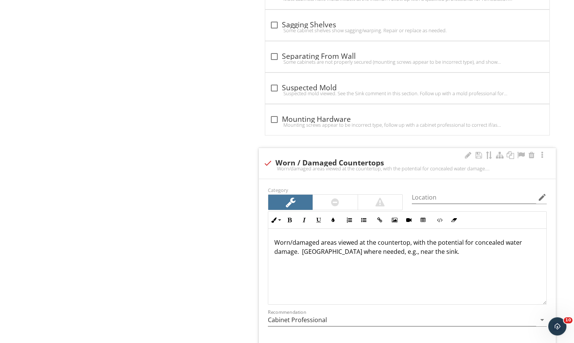
click at [338, 166] on div "Worn/damaged areas viewed at the countertop, with the potential for concealed w…" at bounding box center [408, 168] width 288 height 6
checkbox input "true"
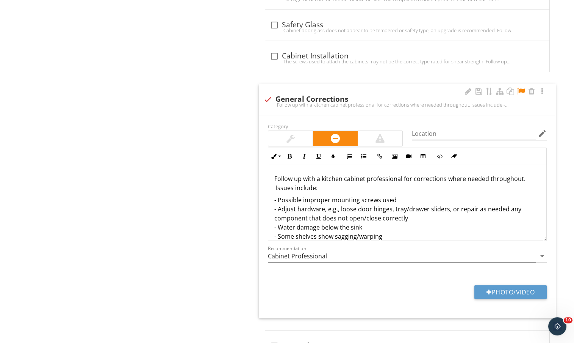
scroll to position [573, 0]
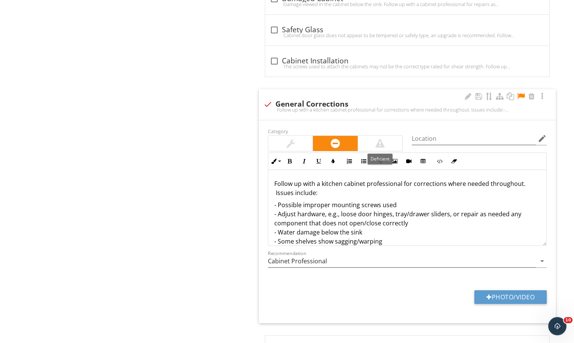
click at [379, 147] on div at bounding box center [380, 143] width 44 height 15
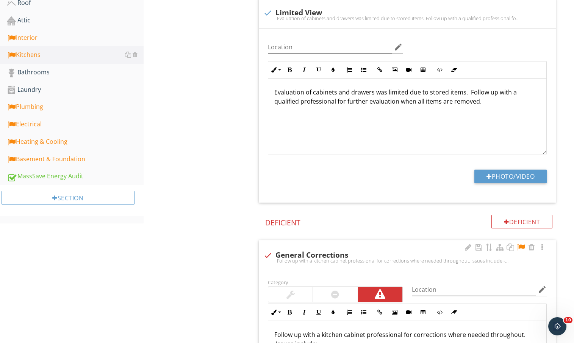
scroll to position [363, 0]
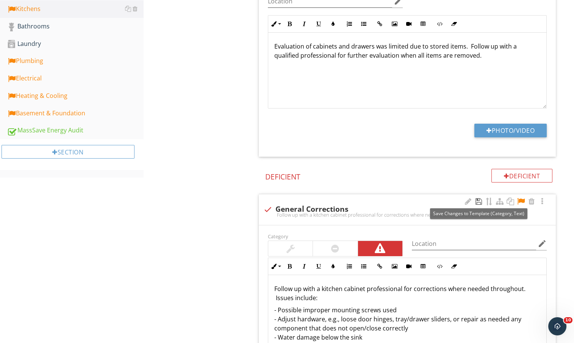
click at [479, 201] on div at bounding box center [478, 202] width 9 height 8
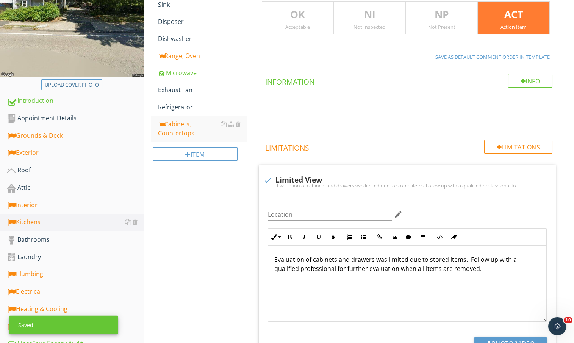
scroll to position [0, 0]
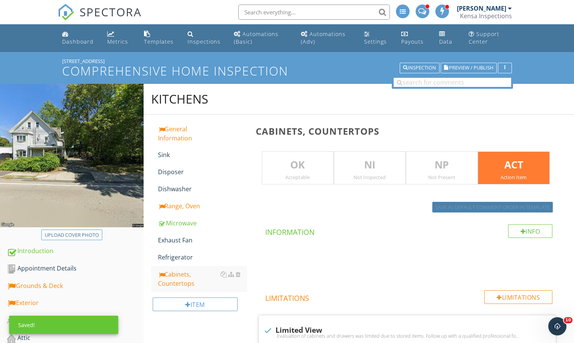
click at [481, 208] on div "Save as default comment order in template" at bounding box center [493, 208] width 115 height 8
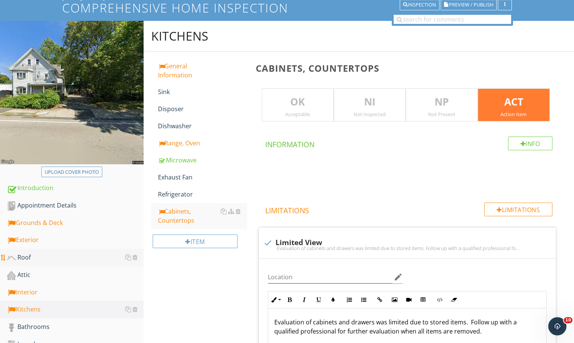
scroll to position [119, 0]
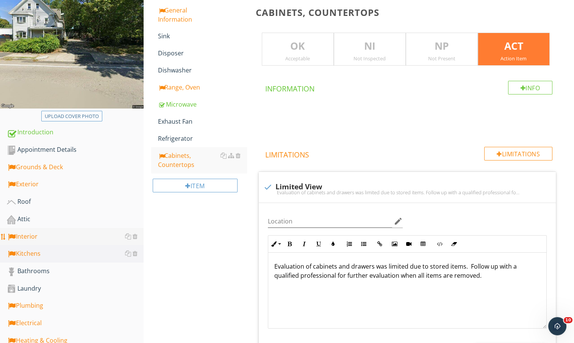
click at [59, 242] on div "Interior" at bounding box center [75, 237] width 137 height 10
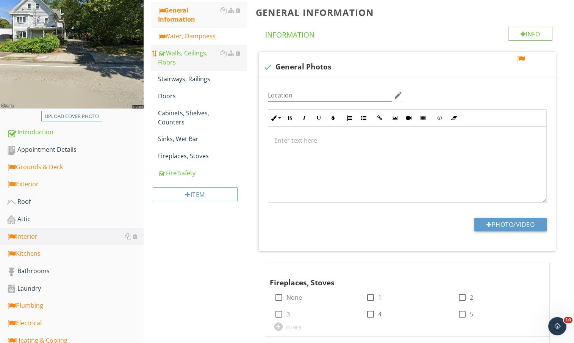
click at [198, 56] on div "Walls, Ceilings, Floors" at bounding box center [202, 58] width 89 height 18
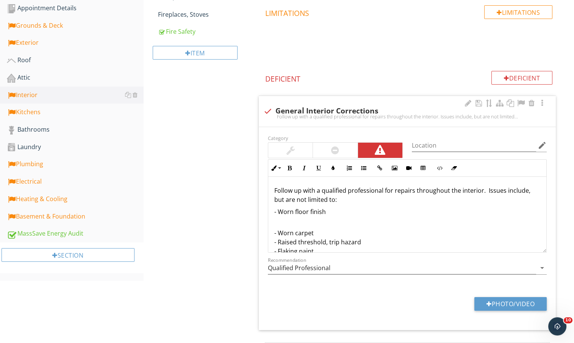
scroll to position [288, 0]
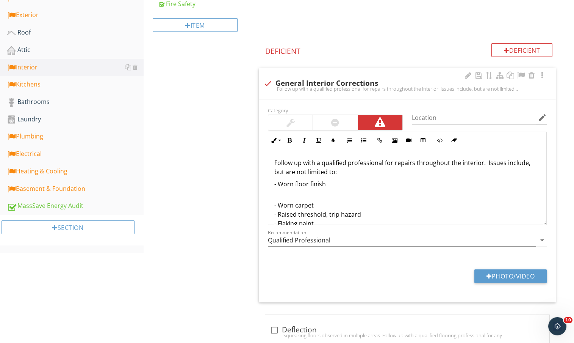
click at [378, 200] on p "- Worn carpet - Raised threshold, trip hazard - Flaking paint - Previous repair…" at bounding box center [408, 223] width 266 height 64
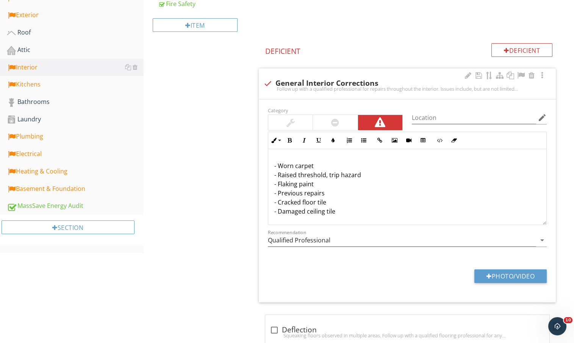
click at [380, 191] on p "- Worn carpet - Raised threshold, trip hazard - Flaking paint - Previous repair…" at bounding box center [408, 184] width 266 height 64
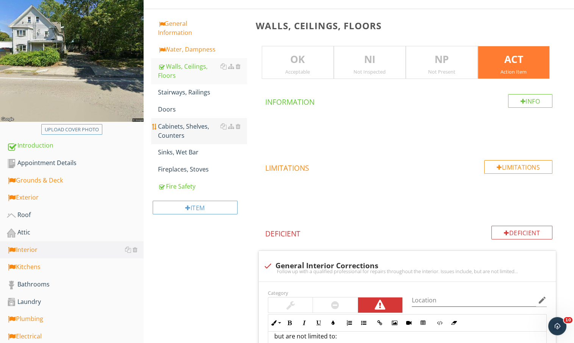
scroll to position [105, 0]
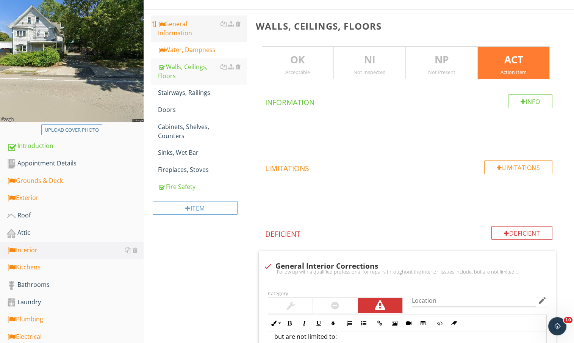
click at [191, 36] on div "General Information" at bounding box center [202, 28] width 89 height 18
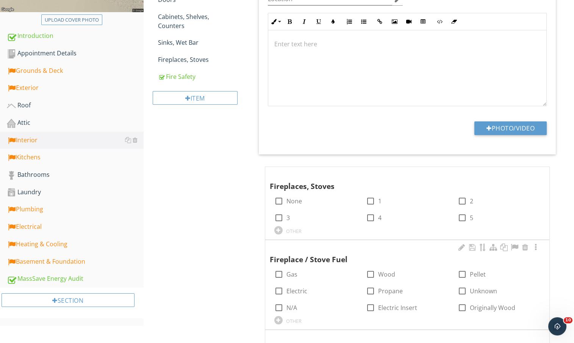
scroll to position [219, 0]
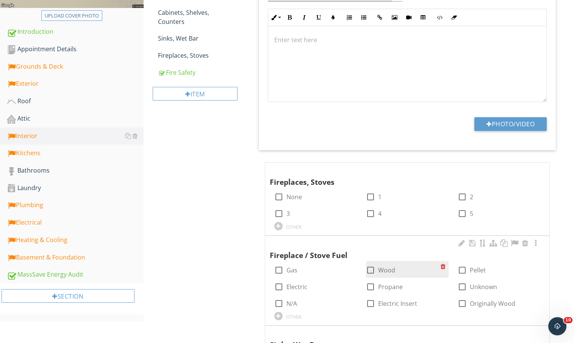
click at [369, 271] on div at bounding box center [370, 270] width 13 height 13
checkbox input "true"
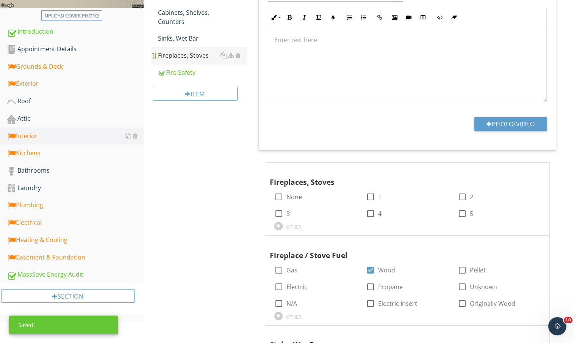
click at [197, 60] on link "Fireplaces, Stoves" at bounding box center [202, 55] width 89 height 17
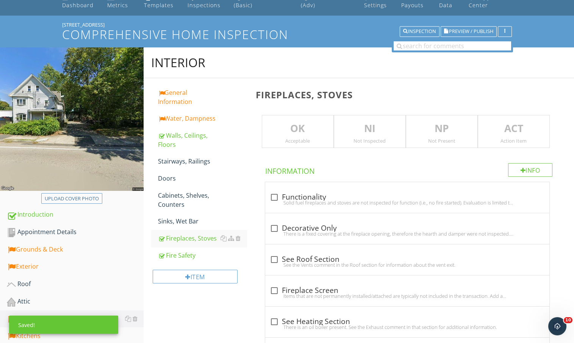
click at [515, 133] on p "ACT" at bounding box center [514, 128] width 71 height 15
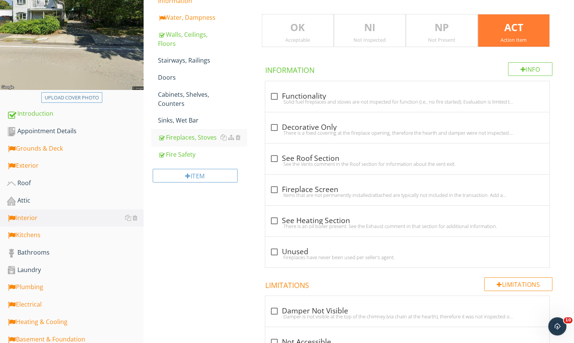
scroll to position [139, 0]
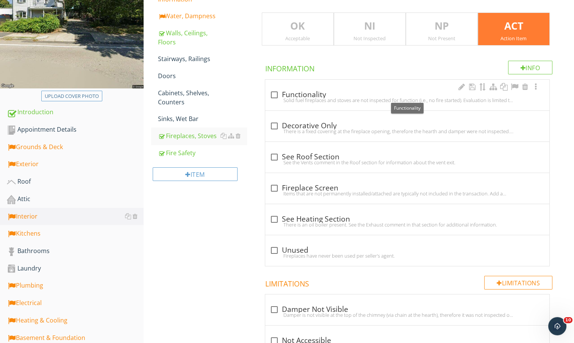
click at [307, 94] on div "check_box_outline_blank Functionality" at bounding box center [407, 94] width 275 height 9
checkbox input "true"
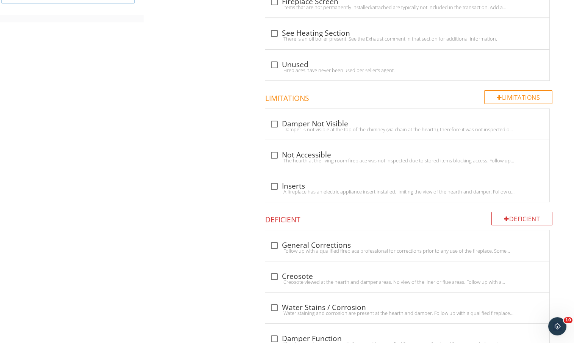
scroll to position [511, 0]
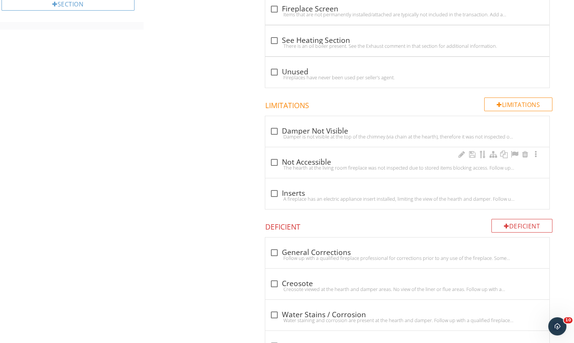
click at [300, 162] on div "check_box_outline_blank Not Accessible" at bounding box center [407, 162] width 275 height 9
checkbox input "true"
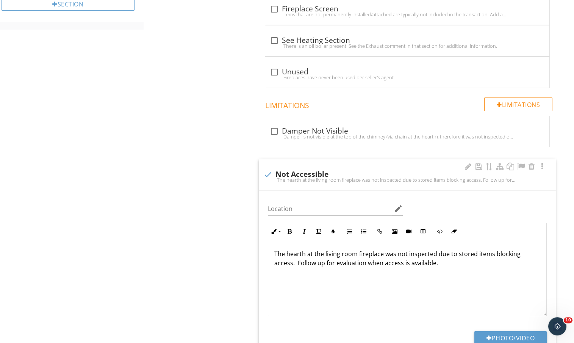
click at [461, 249] on p "The hearth at the living room fireplace was not inspected due to stored items b…" at bounding box center [408, 258] width 266 height 18
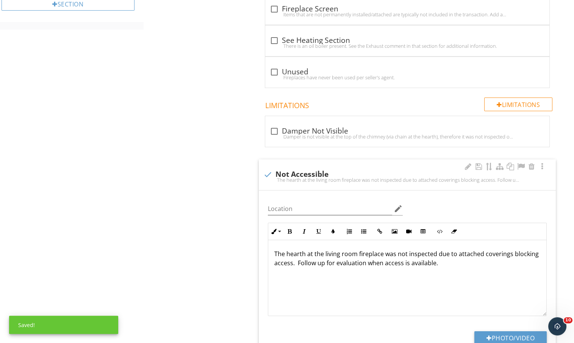
scroll to position [548, 0]
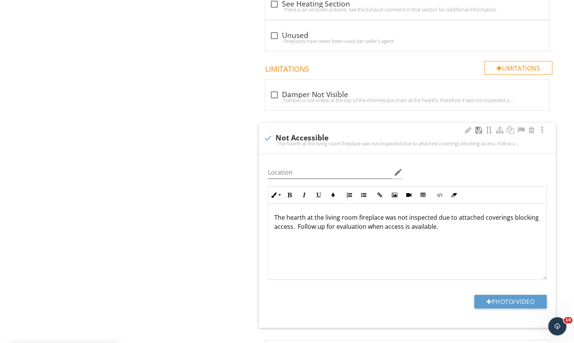
click at [478, 128] on div at bounding box center [478, 130] width 9 height 8
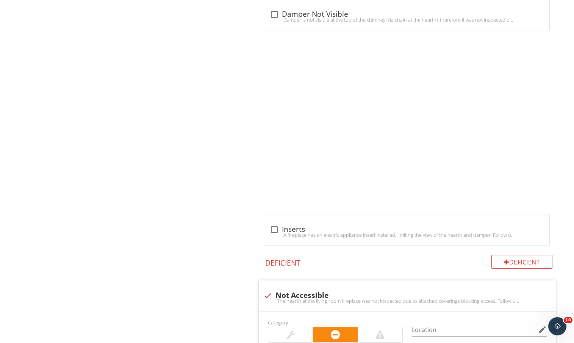
scroll to position [677, 0]
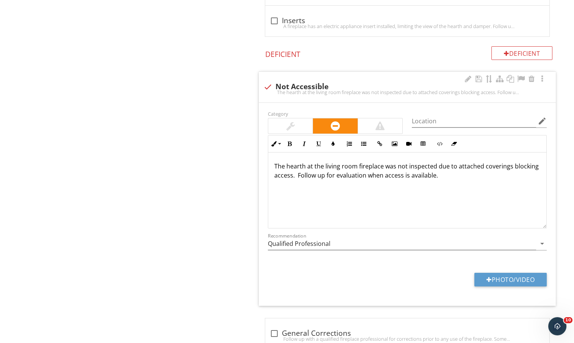
click at [325, 165] on p "The hearth at the living room fireplace was not inspected due to attached cover…" at bounding box center [408, 171] width 266 height 18
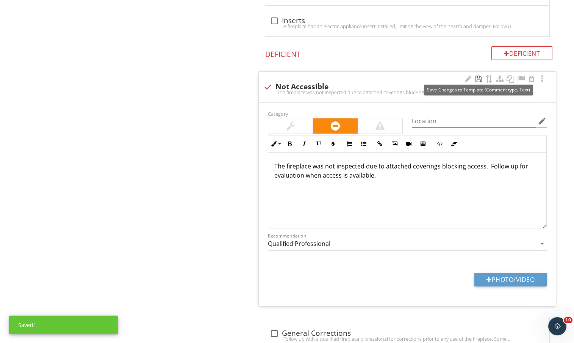
click at [478, 77] on div at bounding box center [478, 79] width 9 height 8
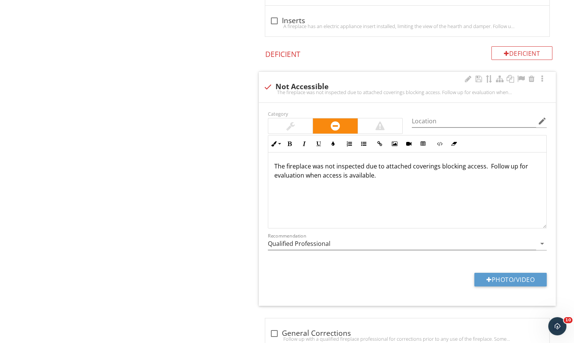
click at [304, 174] on p "The fireplace was not inspected due to attached coverings blocking access. Foll…" at bounding box center [408, 171] width 266 height 18
click at [479, 77] on div at bounding box center [478, 79] width 9 height 8
click at [479, 173] on p "The fireplace was not inspected due to attached coverings blocking access. Foll…" at bounding box center [408, 171] width 266 height 18
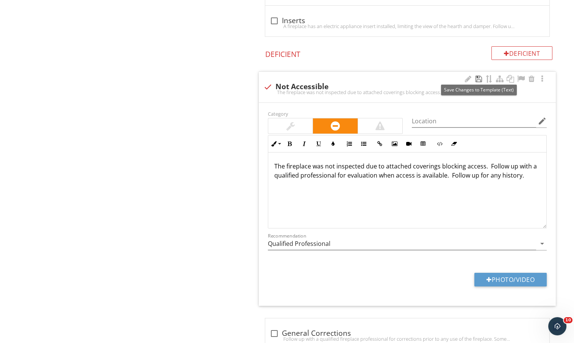
click at [479, 78] on div at bounding box center [478, 79] width 9 height 8
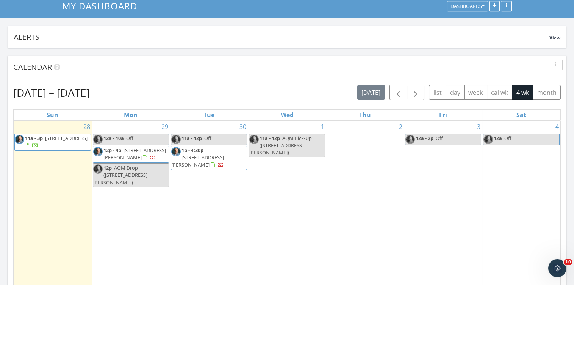
scroll to position [823, 574]
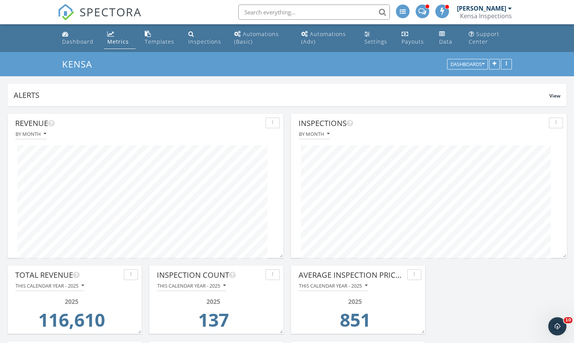
scroll to position [144, 276]
